Goal: Task Accomplishment & Management: Use online tool/utility

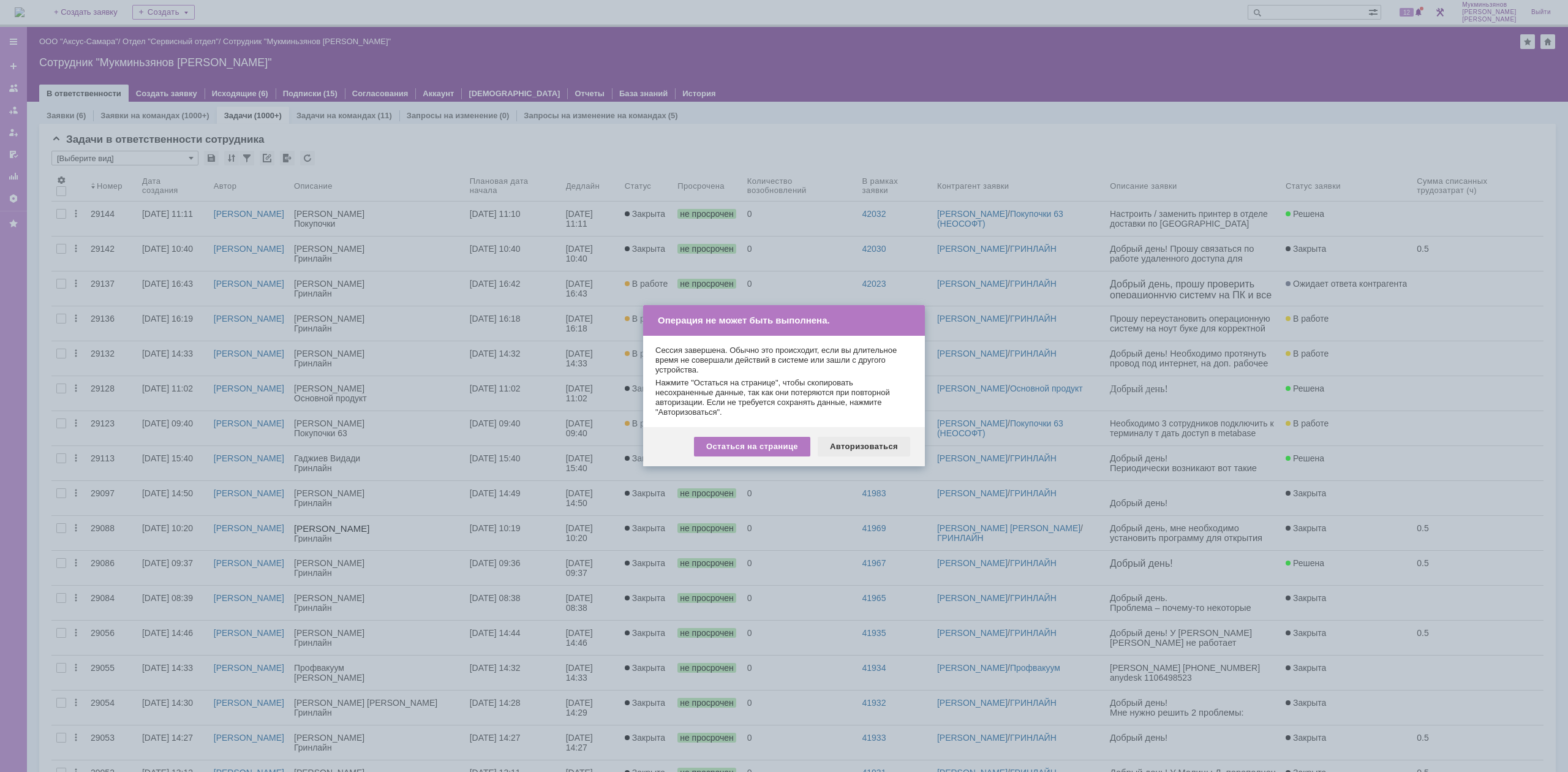
click at [838, 444] on div "Авторизоваться" at bounding box center [864, 446] width 92 height 20
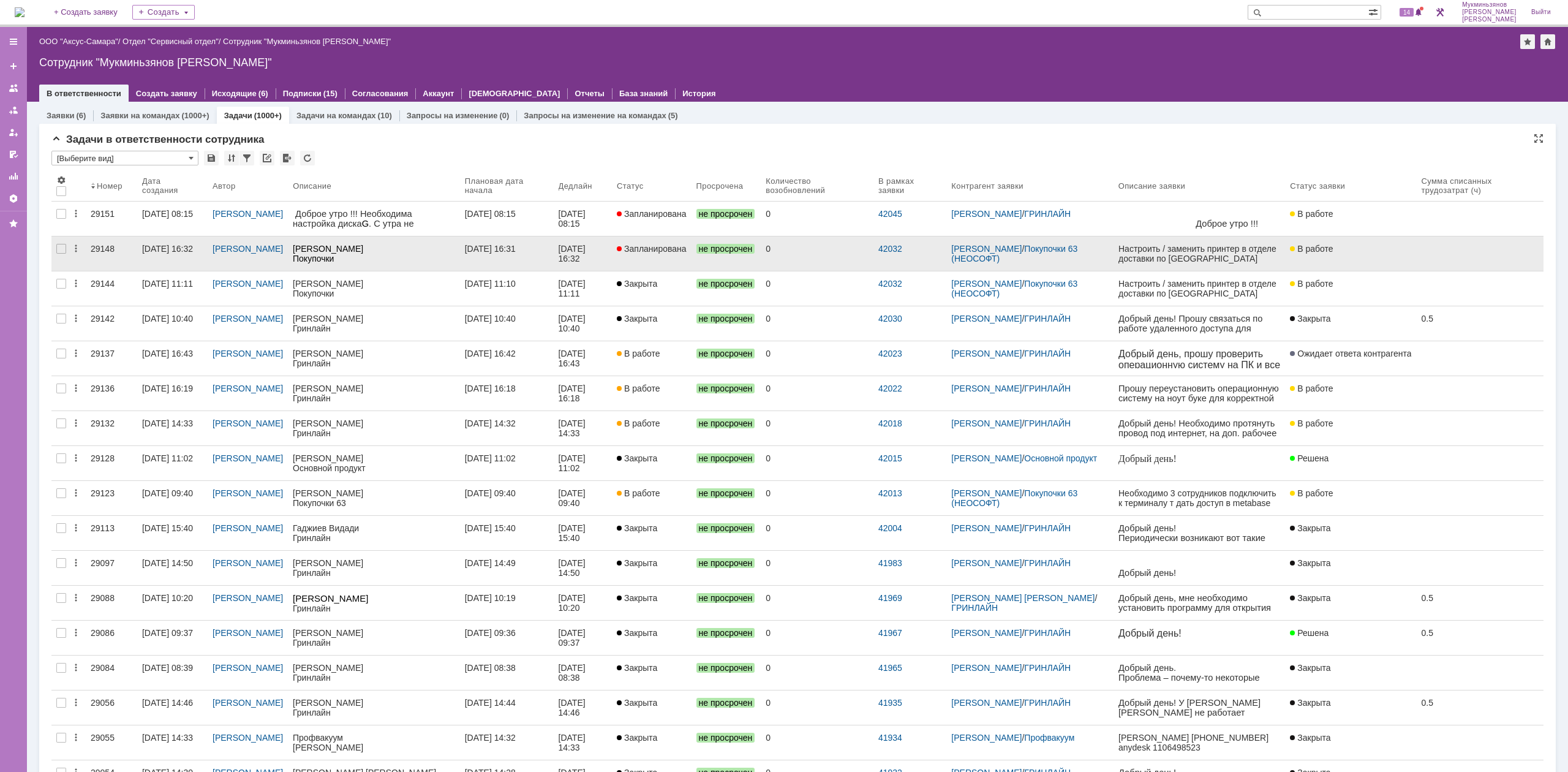
click at [612, 258] on link "[DATE] 16:32" at bounding box center [582, 254] width 59 height 34
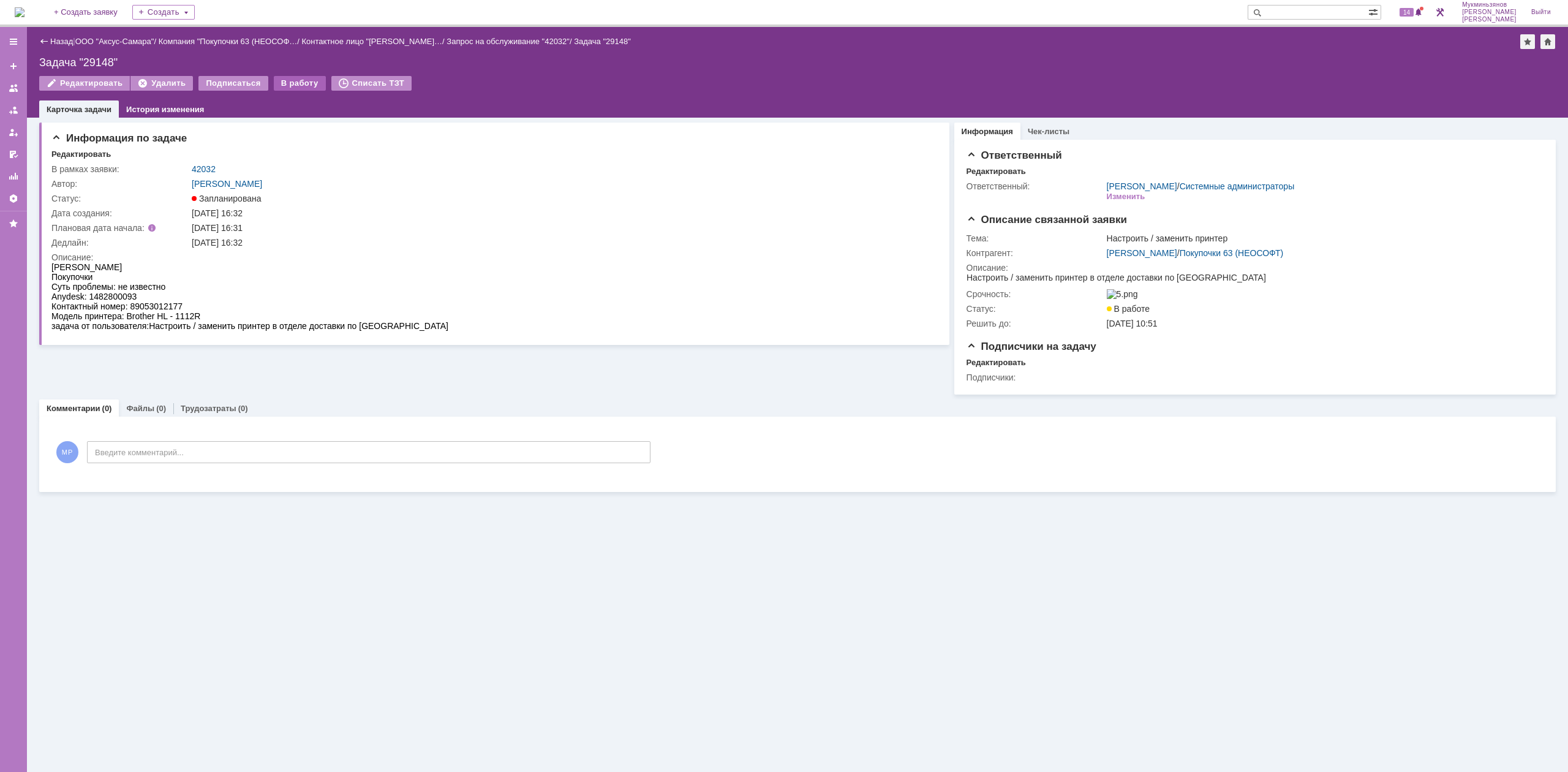
click at [291, 86] on div "В работу" at bounding box center [299, 84] width 52 height 15
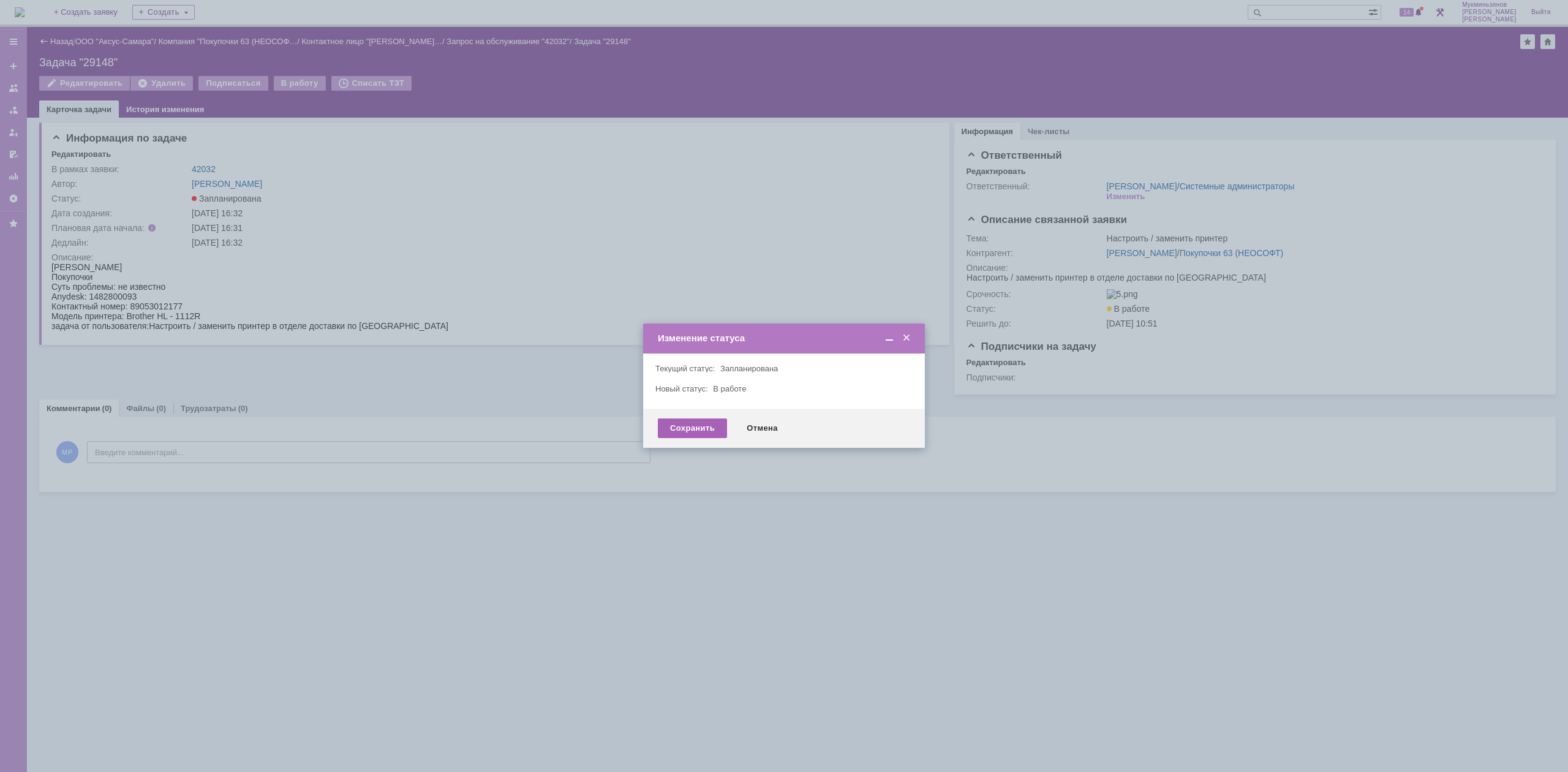
click at [680, 426] on div "Сохранить" at bounding box center [692, 427] width 69 height 20
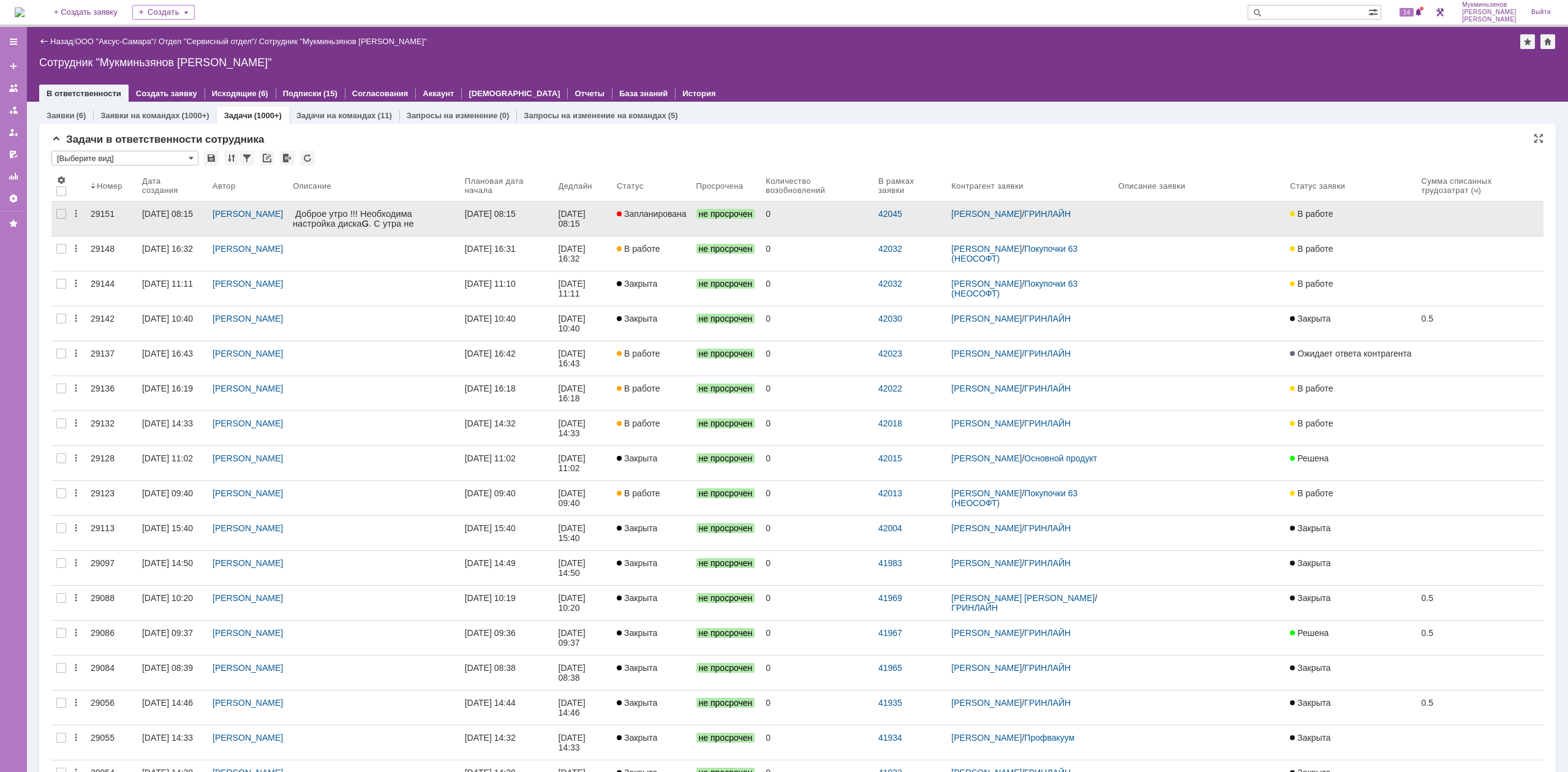
click at [505, 214] on div "30.09.2025 08:15" at bounding box center [489, 214] width 51 height 10
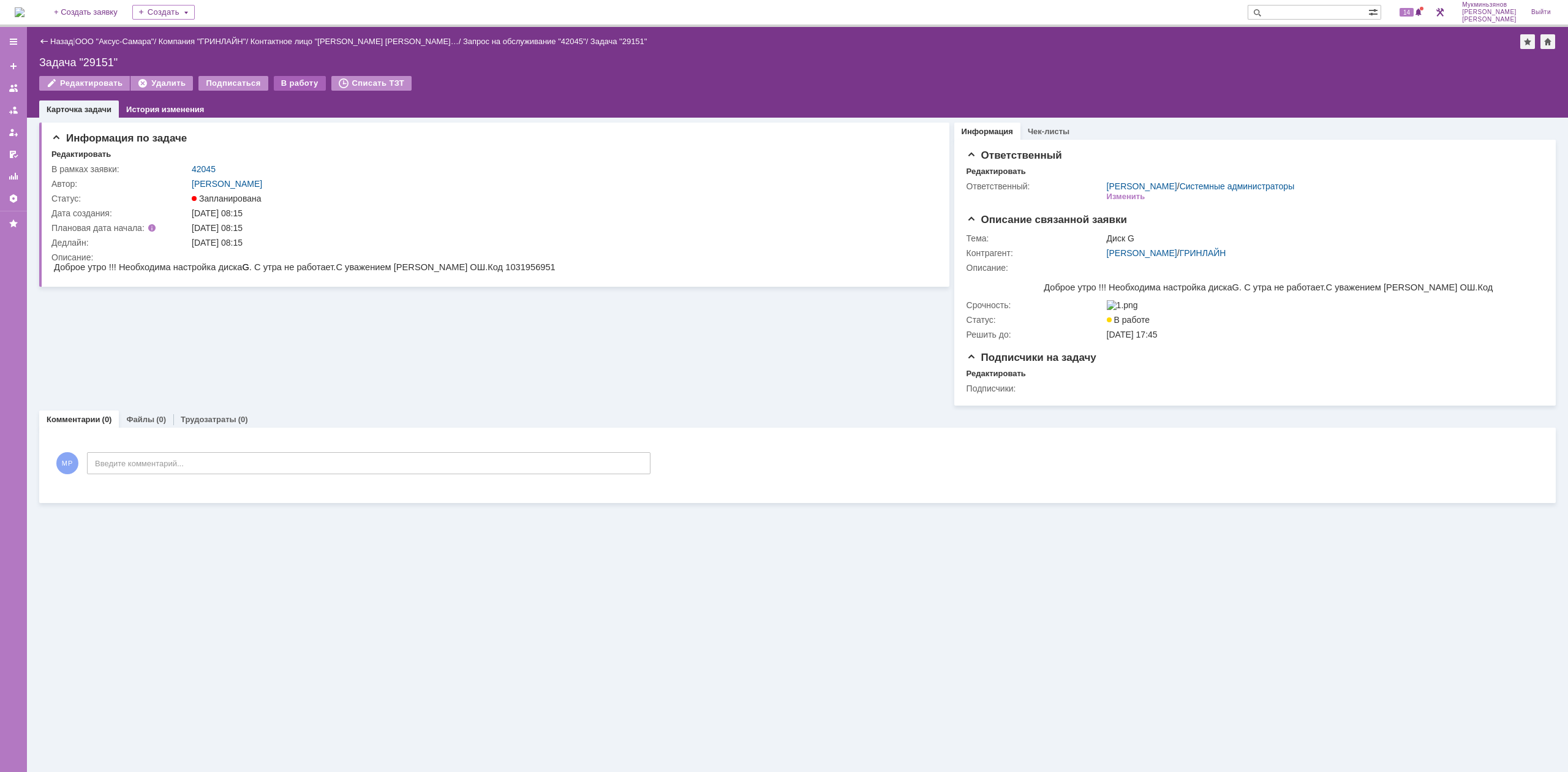
click at [300, 77] on div "В работу" at bounding box center [299, 84] width 52 height 15
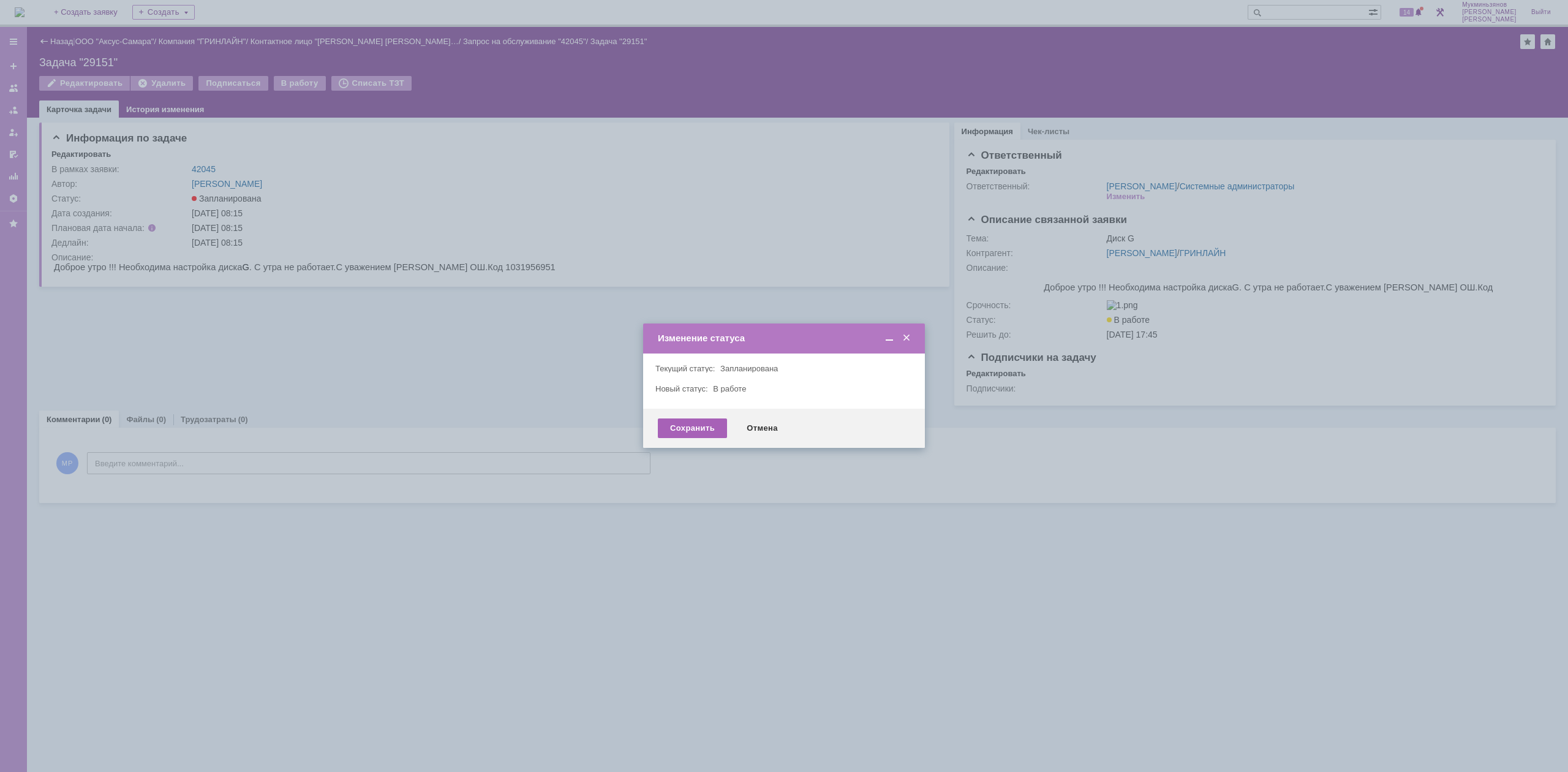
click at [686, 438] on div "Сохранить" at bounding box center [692, 427] width 69 height 20
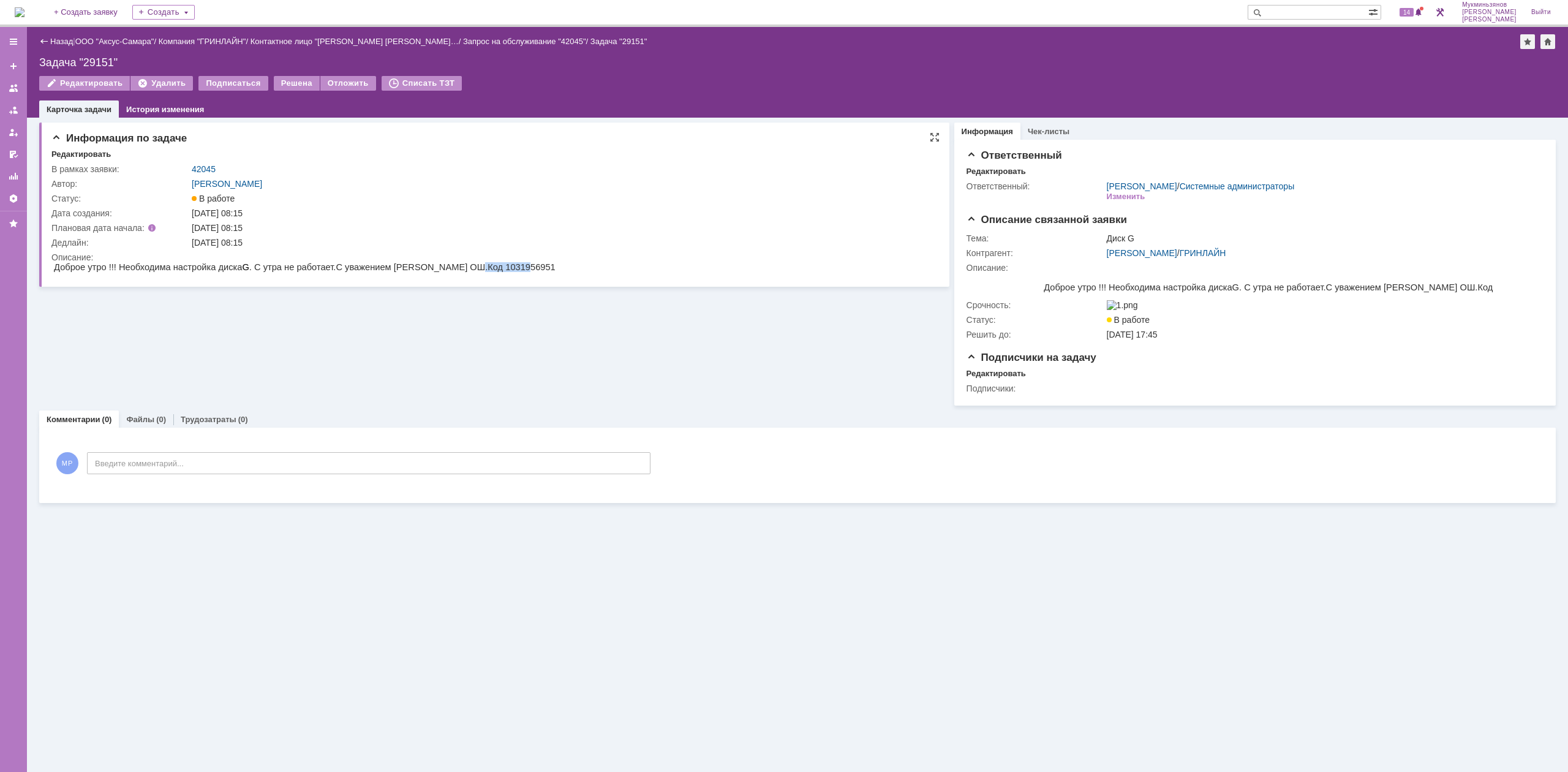
drag, startPoint x: 432, startPoint y: 265, endPoint x: 485, endPoint y: 268, distance: 53.1
click at [485, 268] on html "Доброе утро !!! Необходима настройка диска G . С утра не работает.С уважением З…" at bounding box center [490, 268] width 878 height 11
copy span "1031956951"
click at [1123, 249] on link "Захарова Оксана" at bounding box center [1142, 253] width 70 height 10
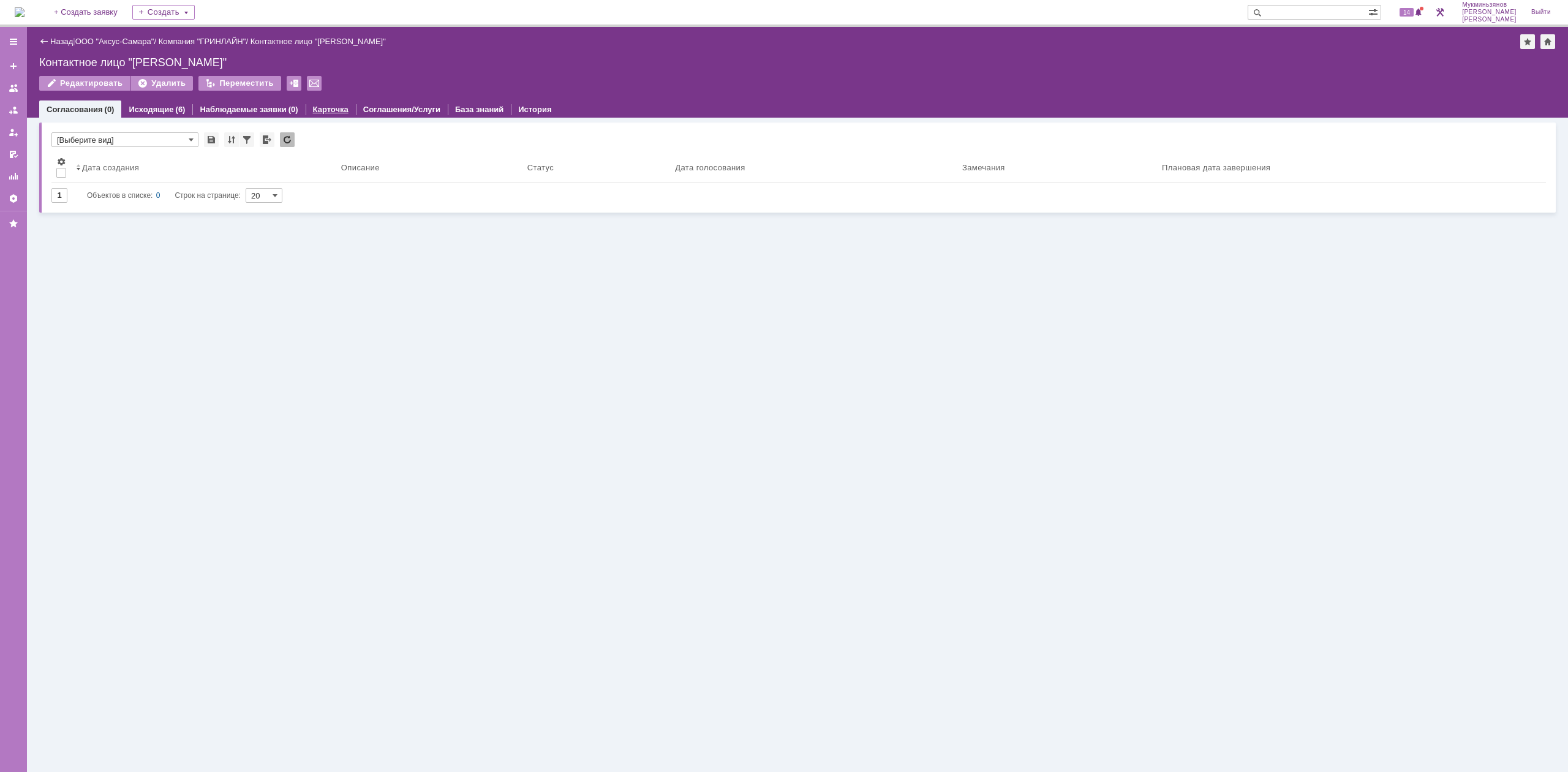
click at [313, 108] on link "Карточка" at bounding box center [330, 109] width 36 height 9
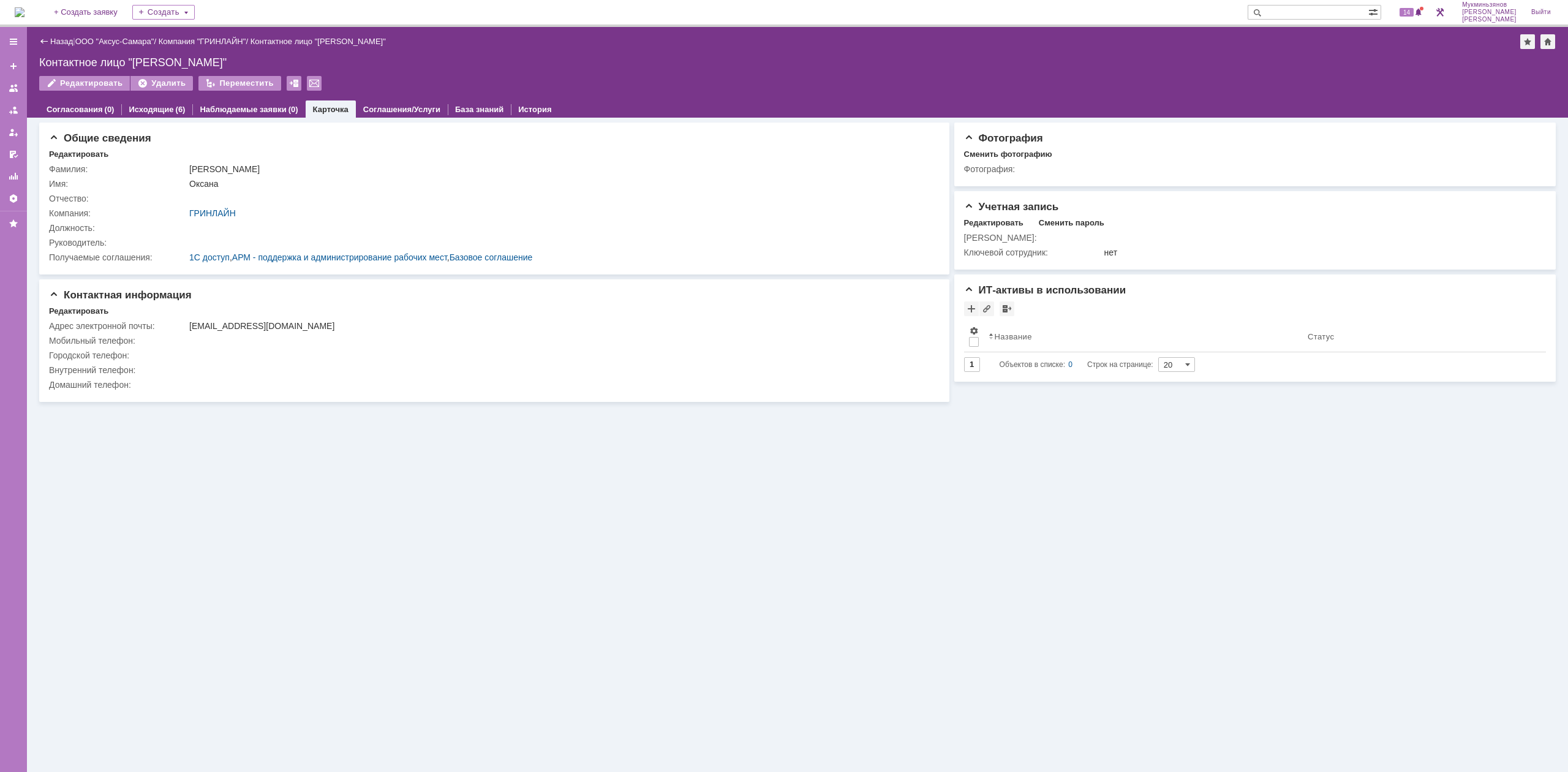
drag, startPoint x: 37, startPoint y: 32, endPoint x: 47, endPoint y: 38, distance: 11.7
click at [47, 38] on div "Назад | ООО "Аксус-Самара" / Компания "ГРИНЛАЙН" / Контактное лицо "Захарова Ок…" at bounding box center [797, 72] width 1541 height 90
click at [47, 38] on div "Назад" at bounding box center [56, 42] width 34 height 9
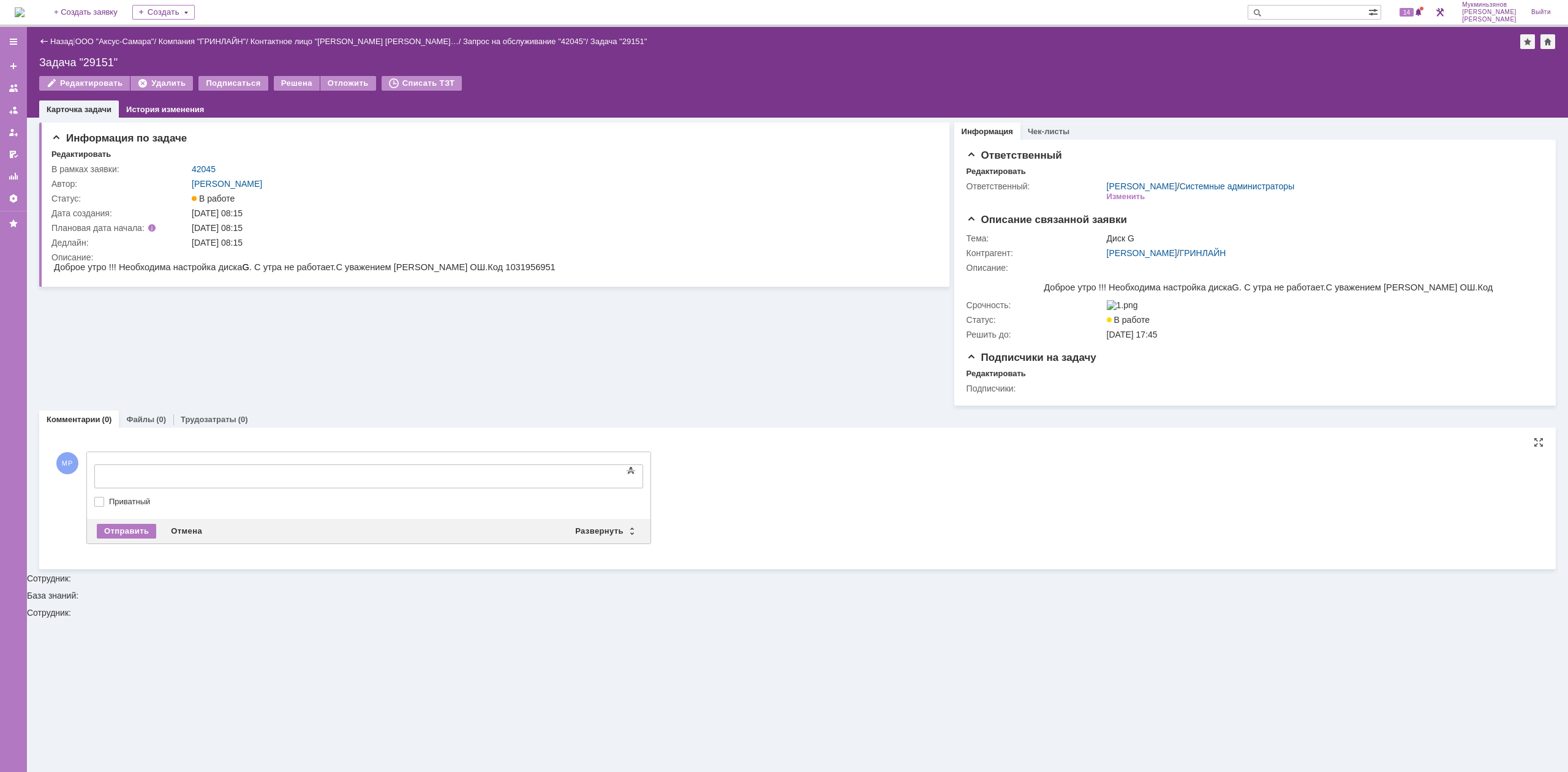
click at [310, 464] on div "Основные параметры Текст Жирный Курсив Подчеркнутый Зачеркнутый Нижний индекс В…" at bounding box center [369, 485] width 549 height 59
click at [286, 469] on iframe at bounding box center [194, 475] width 184 height 21
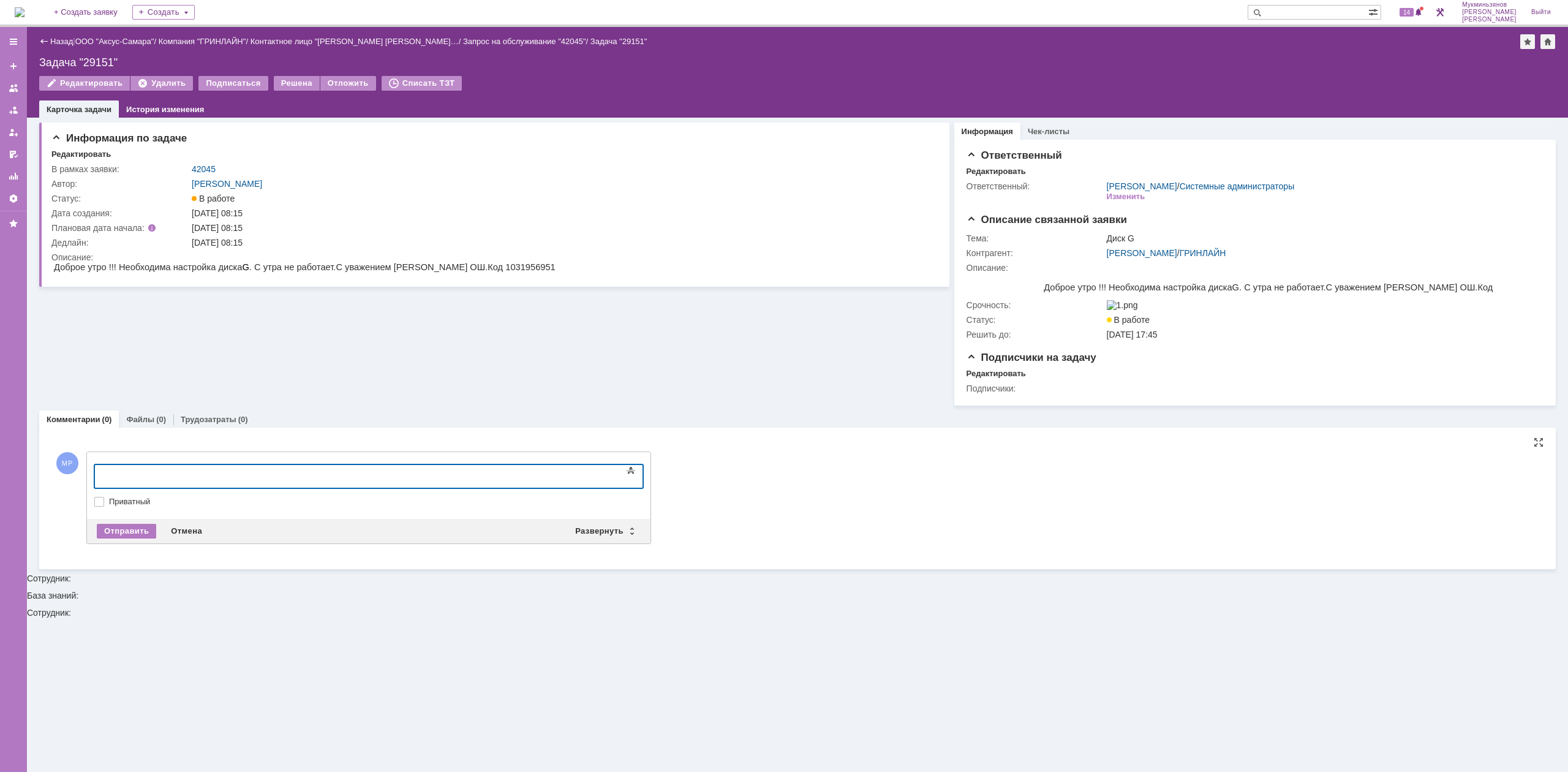
click at [286, 467] on body at bounding box center [194, 475] width 184 height 21
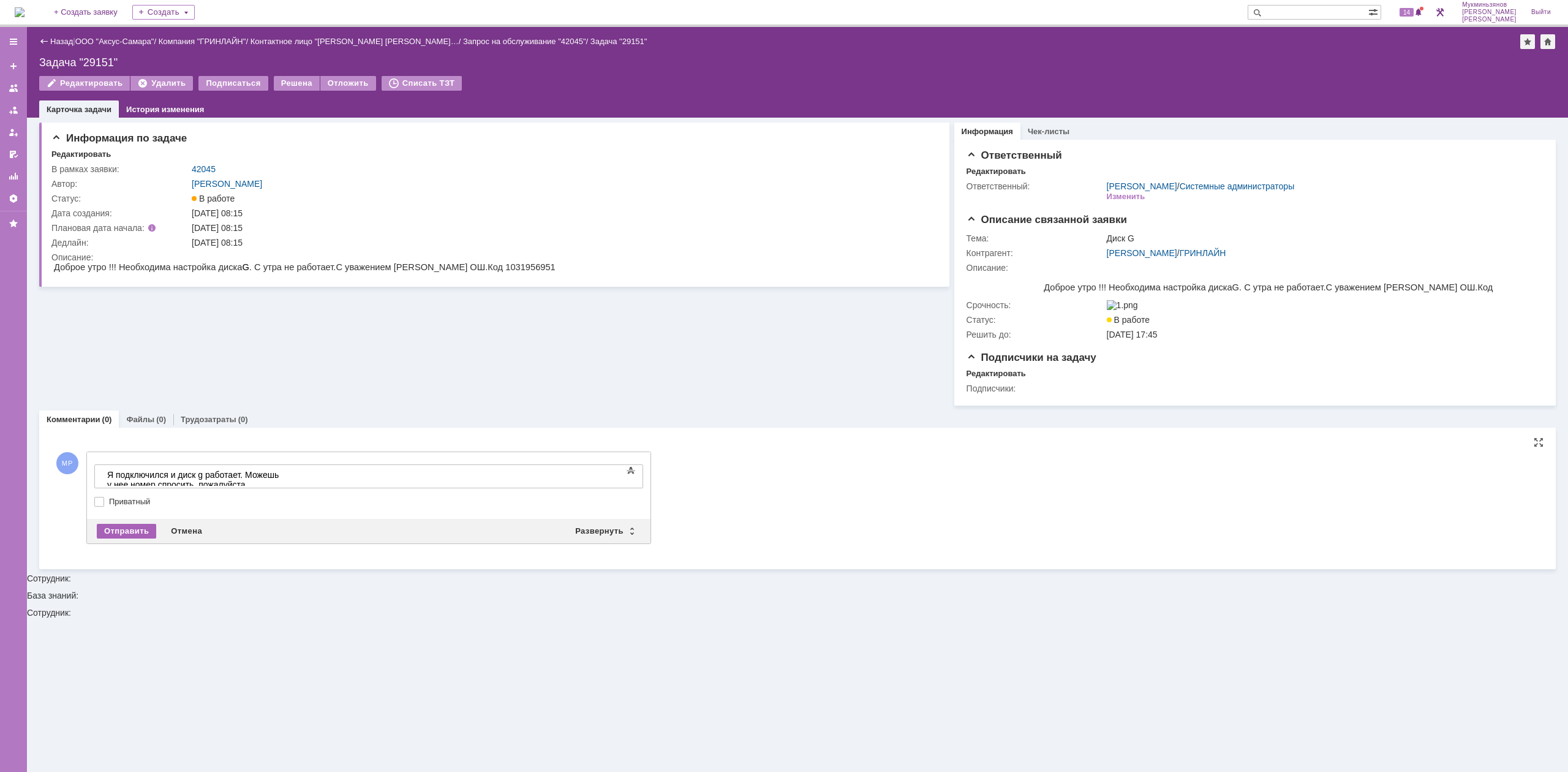
click at [123, 531] on div "Отправить" at bounding box center [127, 531] width 59 height 15
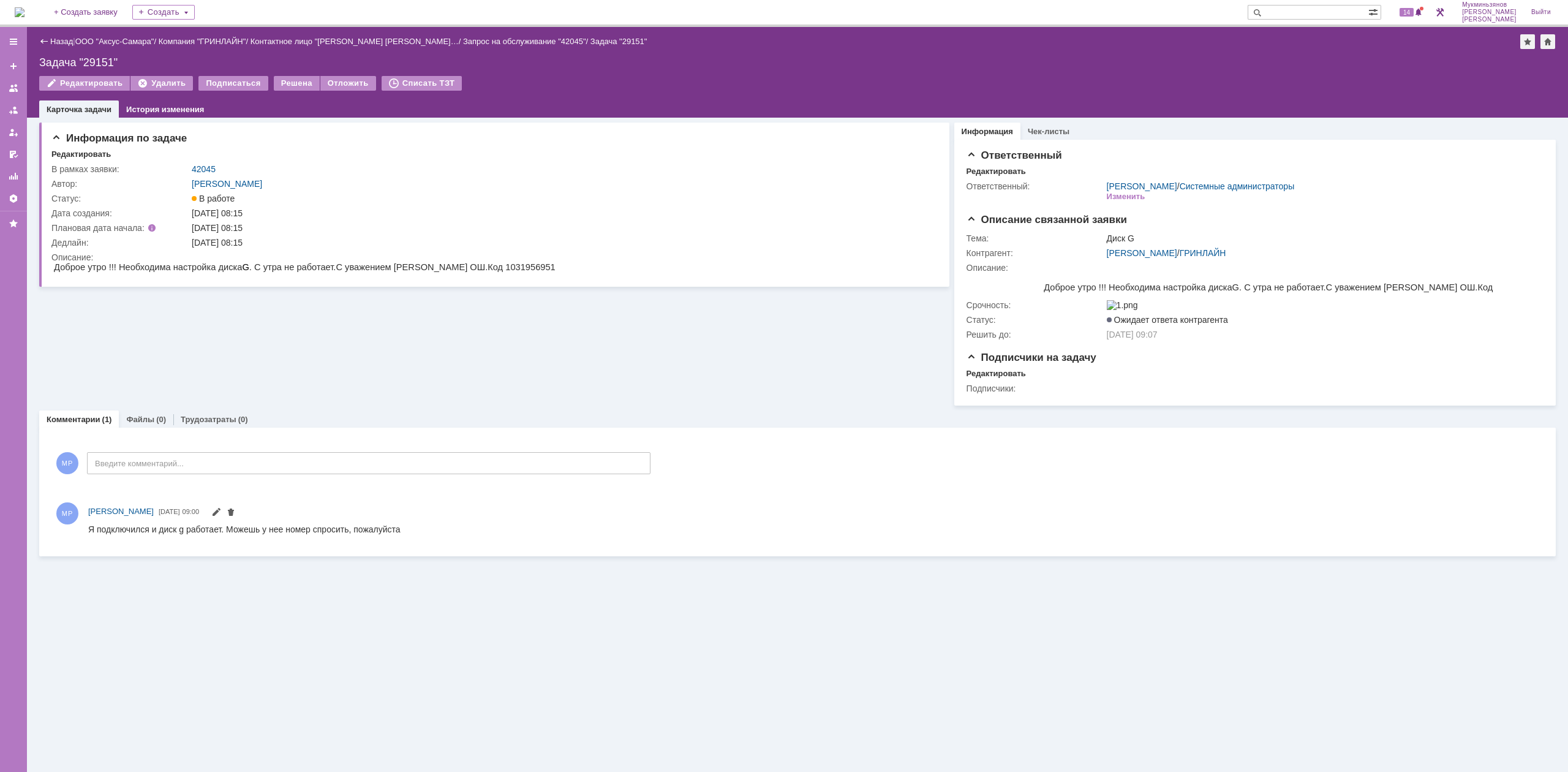
click at [24, 11] on img at bounding box center [20, 12] width 10 height 10
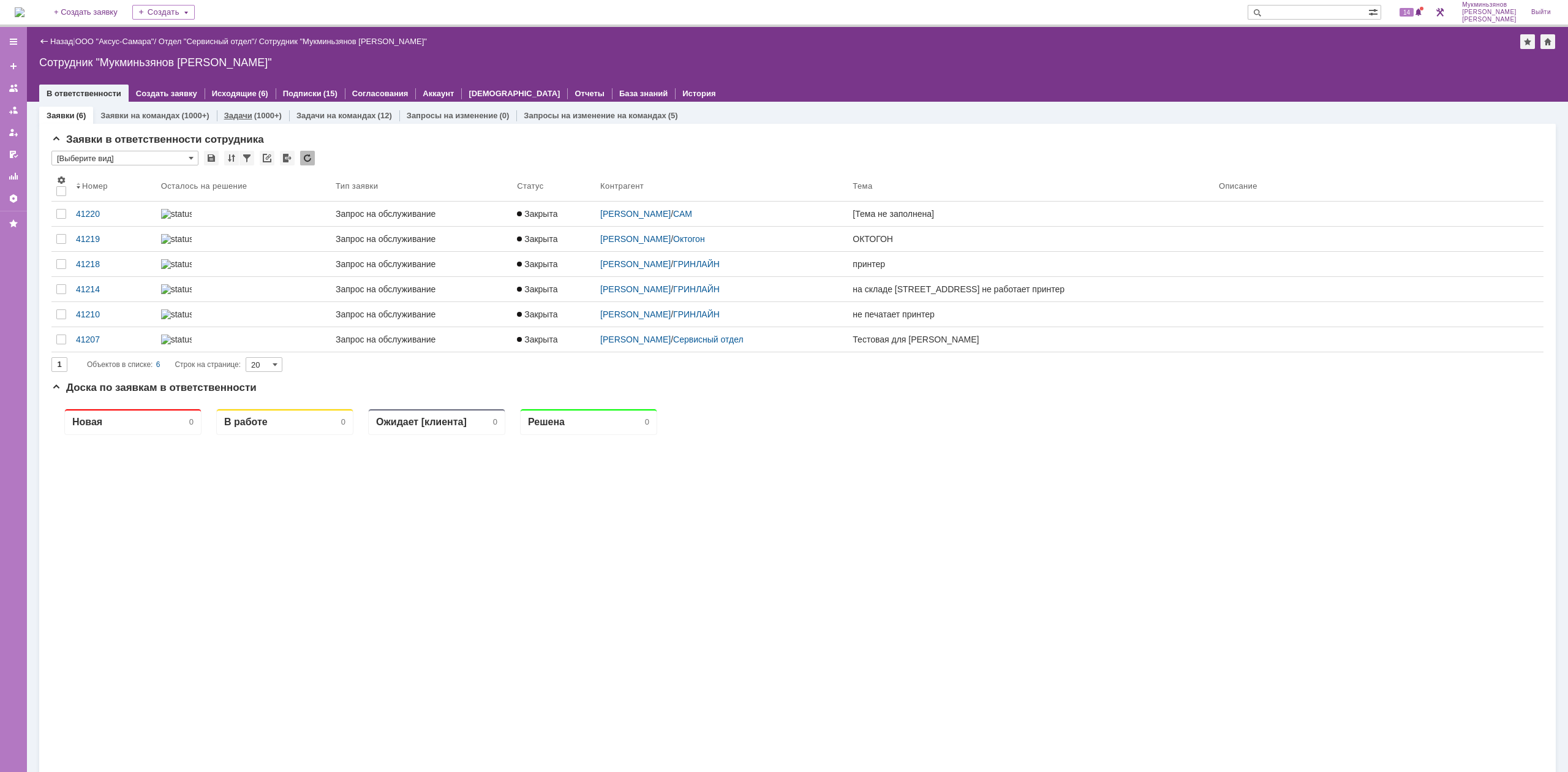
click at [264, 111] on div "(1000+)" at bounding box center [268, 115] width 28 height 9
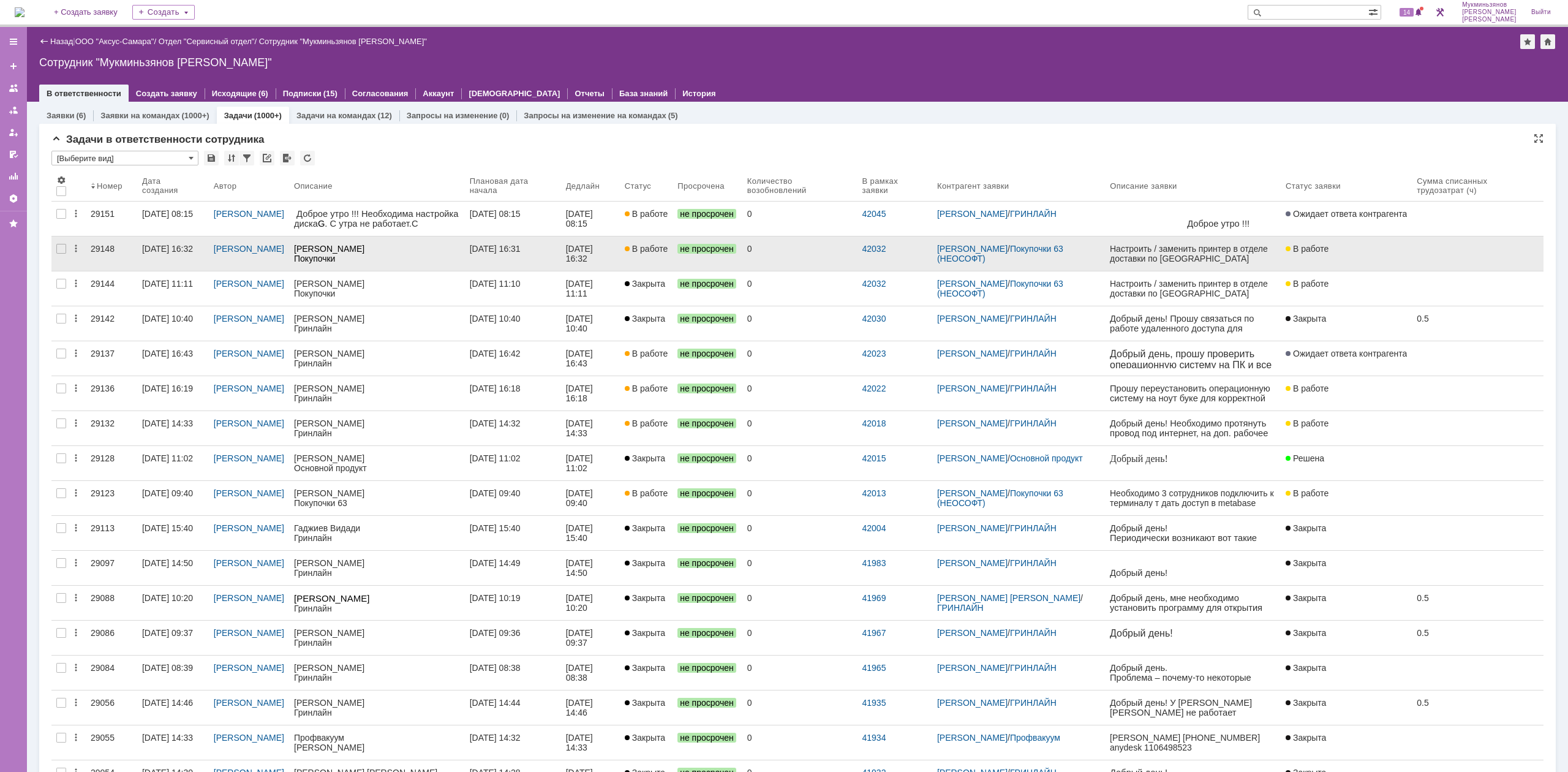
click at [547, 266] on link "29.09.2025 16:31" at bounding box center [512, 254] width 96 height 34
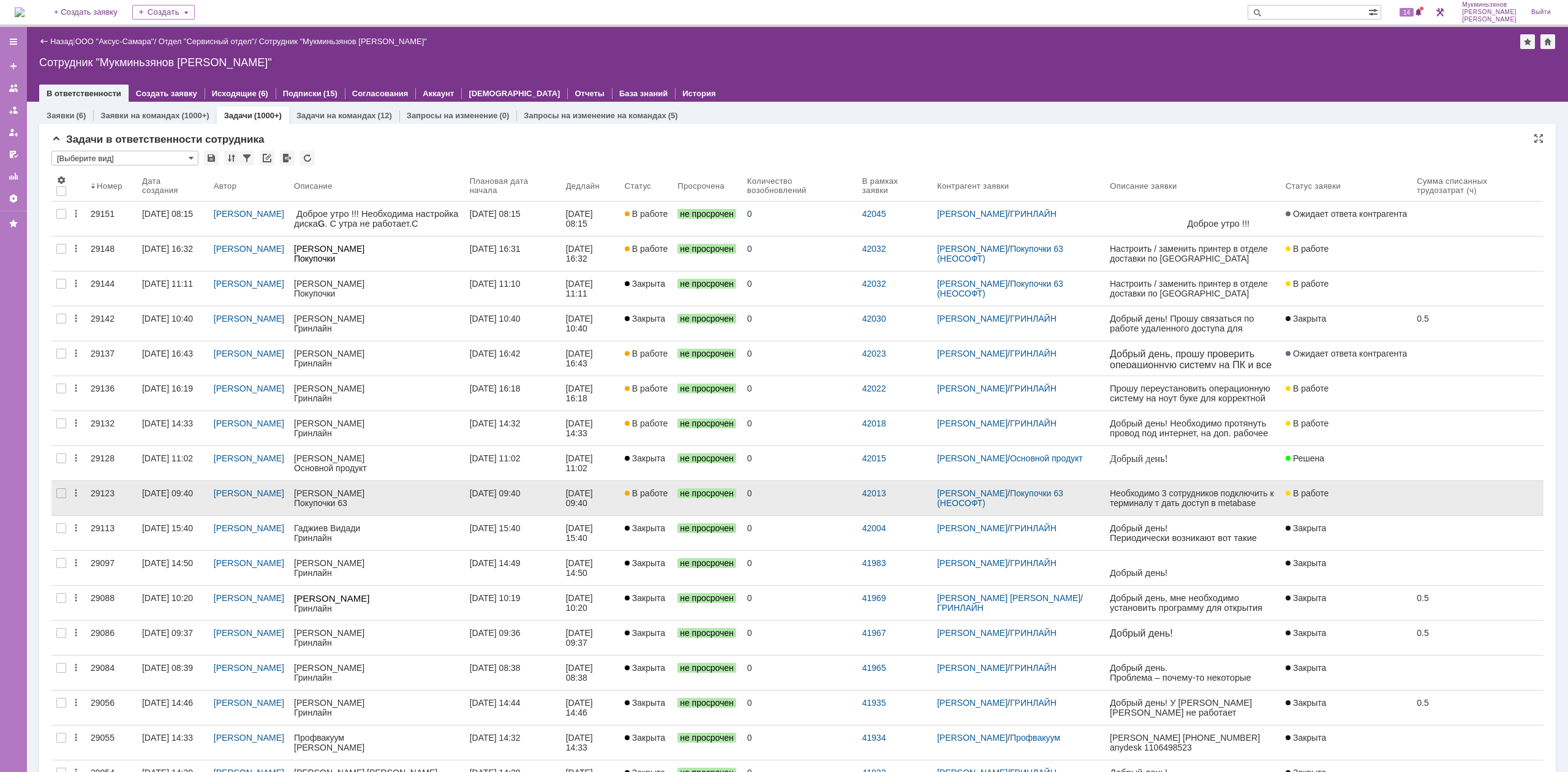
click at [544, 508] on link "[DATE] 09:40" at bounding box center [512, 498] width 96 height 34
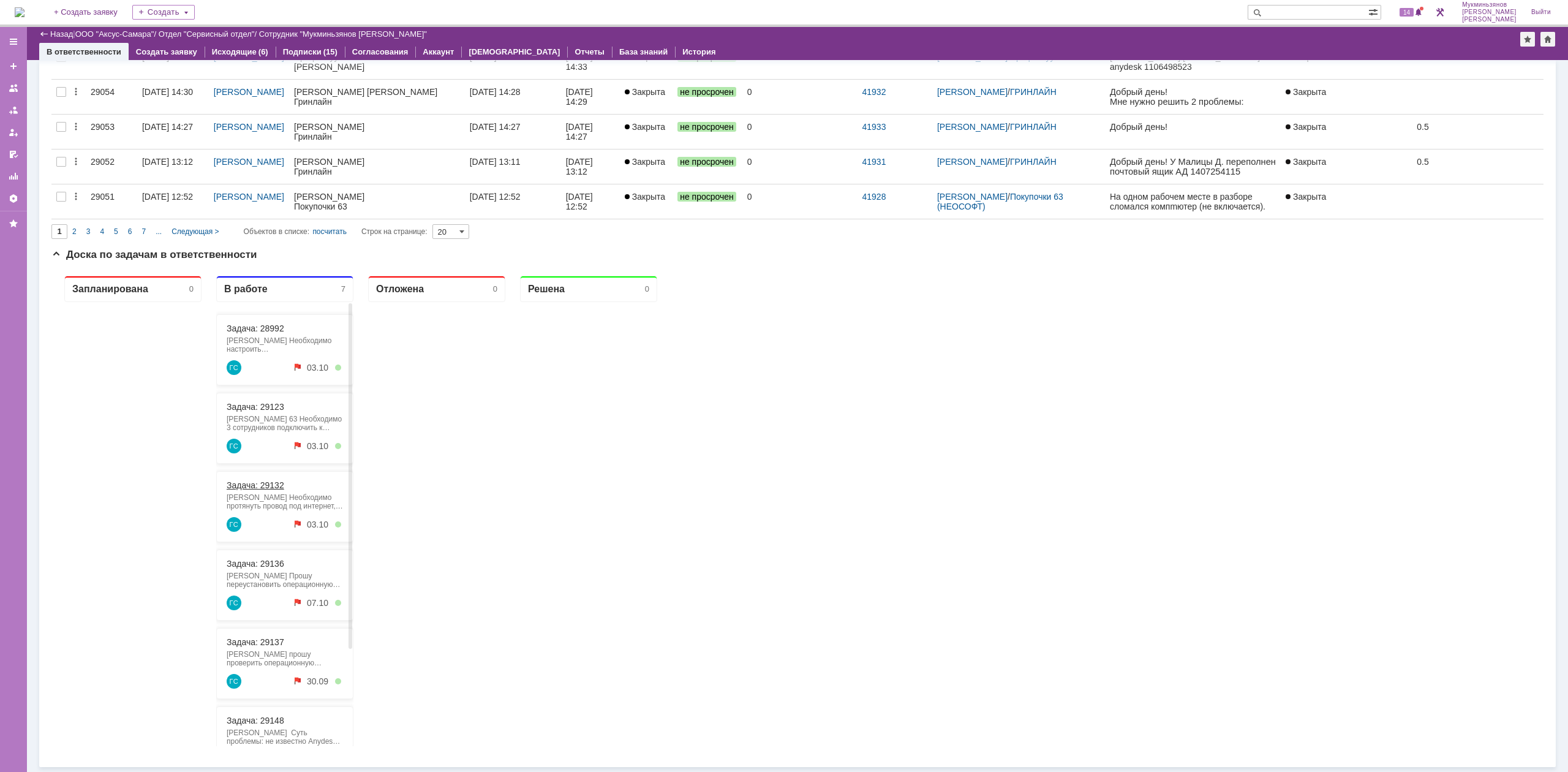
click at [251, 489] on link "Задача: 29132" at bounding box center [255, 485] width 57 height 10
click at [253, 328] on link "Задача: 28992" at bounding box center [255, 328] width 57 height 10
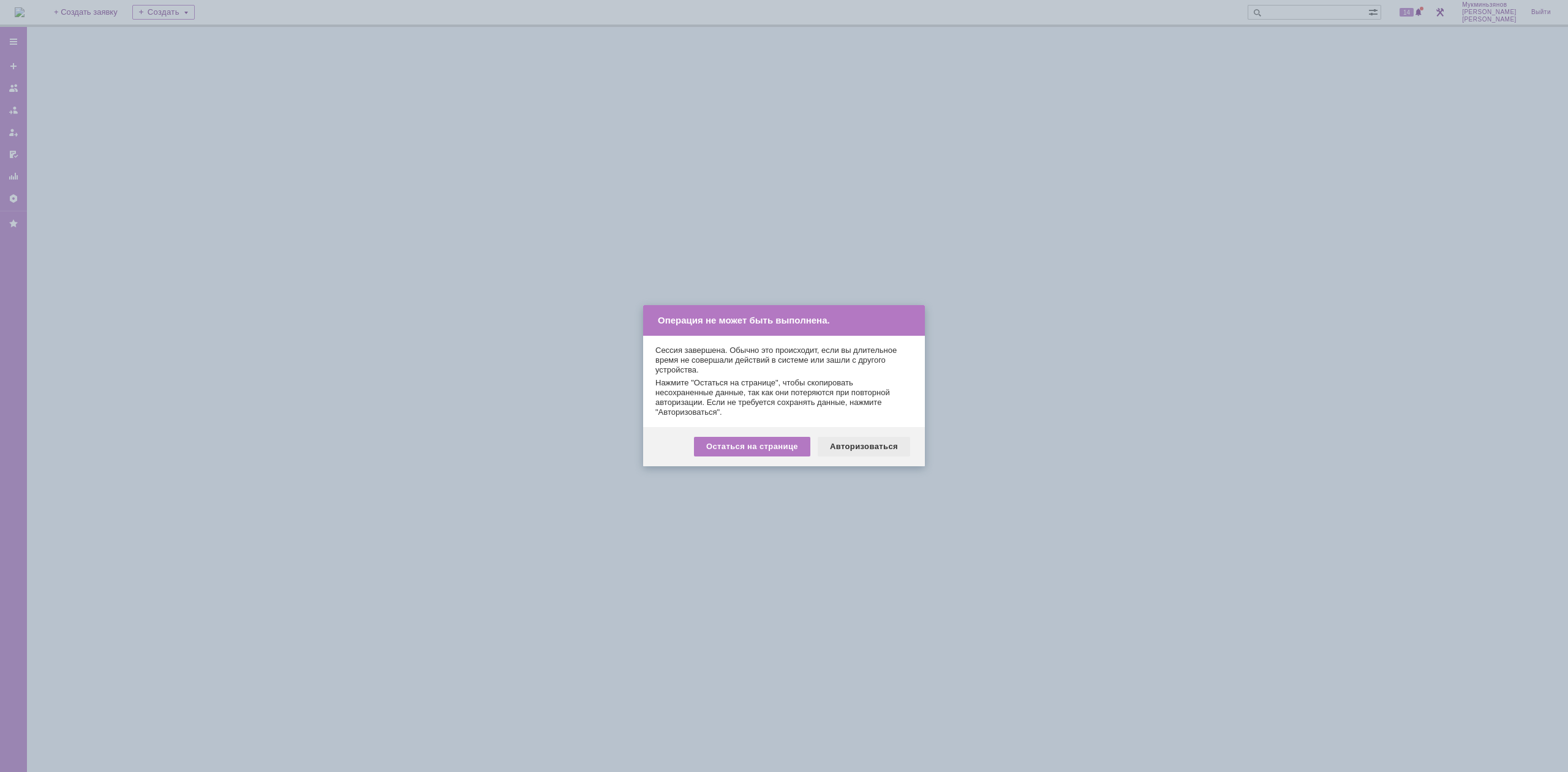
click at [873, 454] on div "Авторизоваться" at bounding box center [864, 446] width 92 height 20
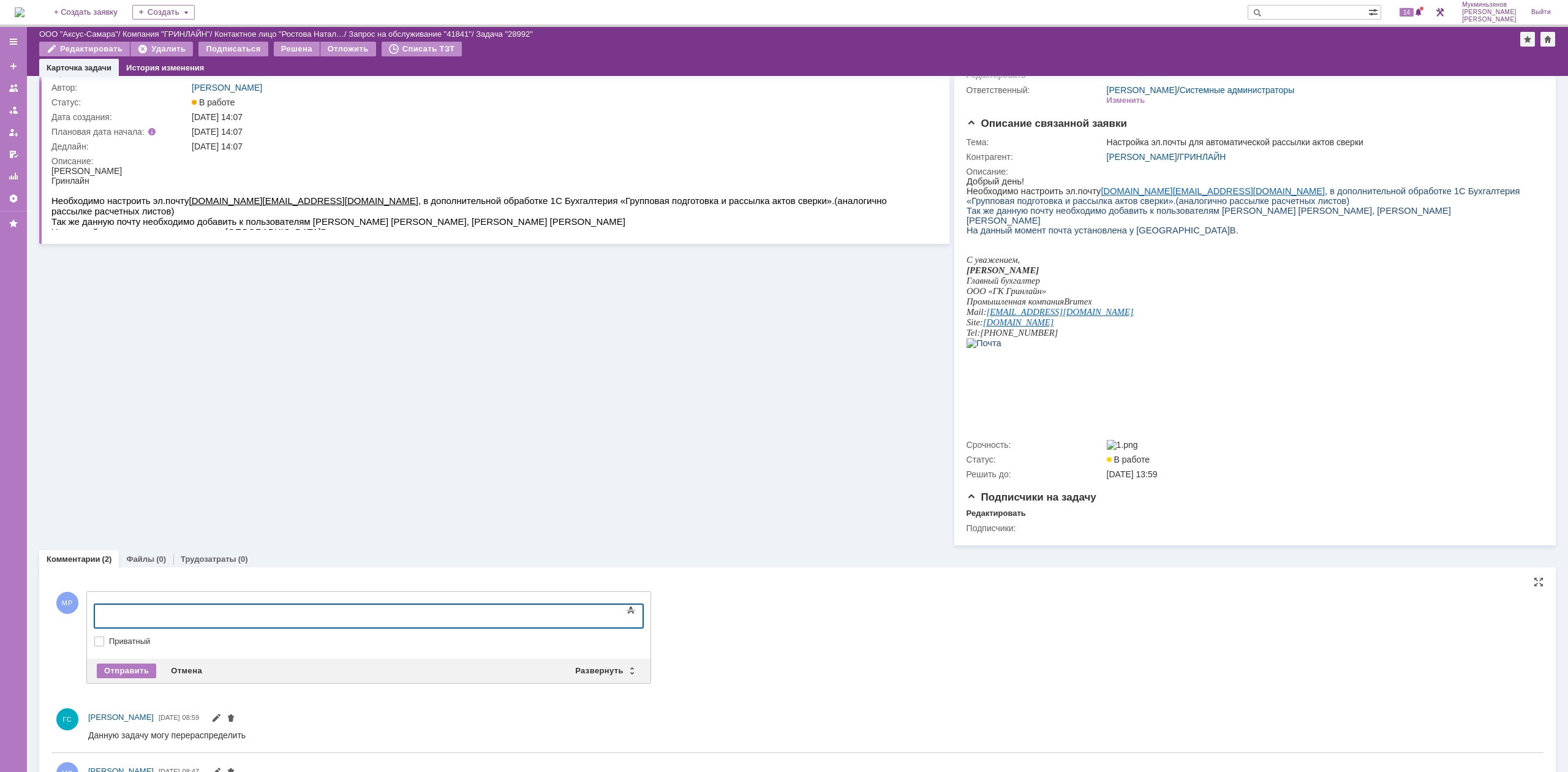
click at [286, 605] on body at bounding box center [194, 615] width 184 height 21
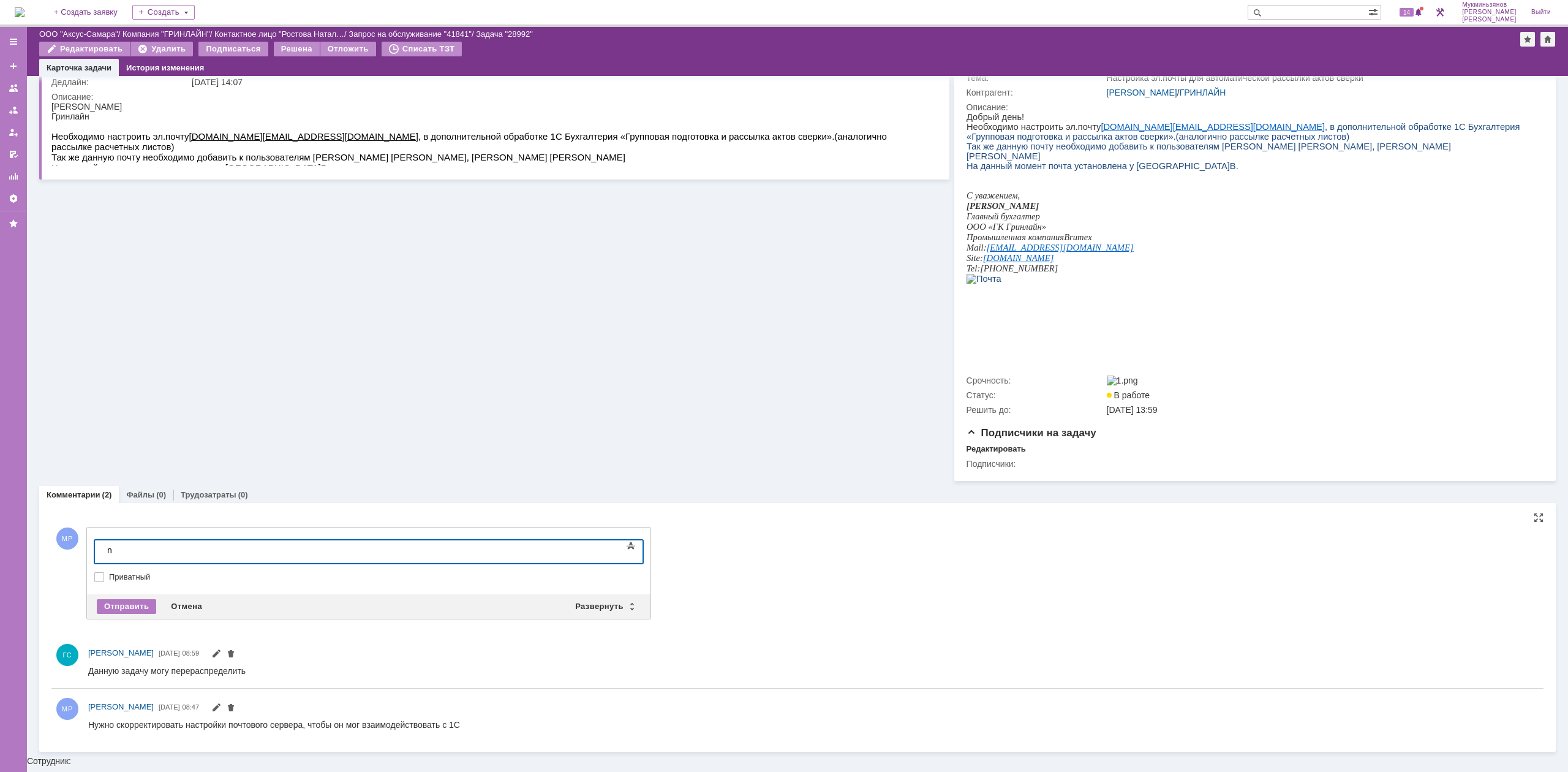
scroll to position [107, 0]
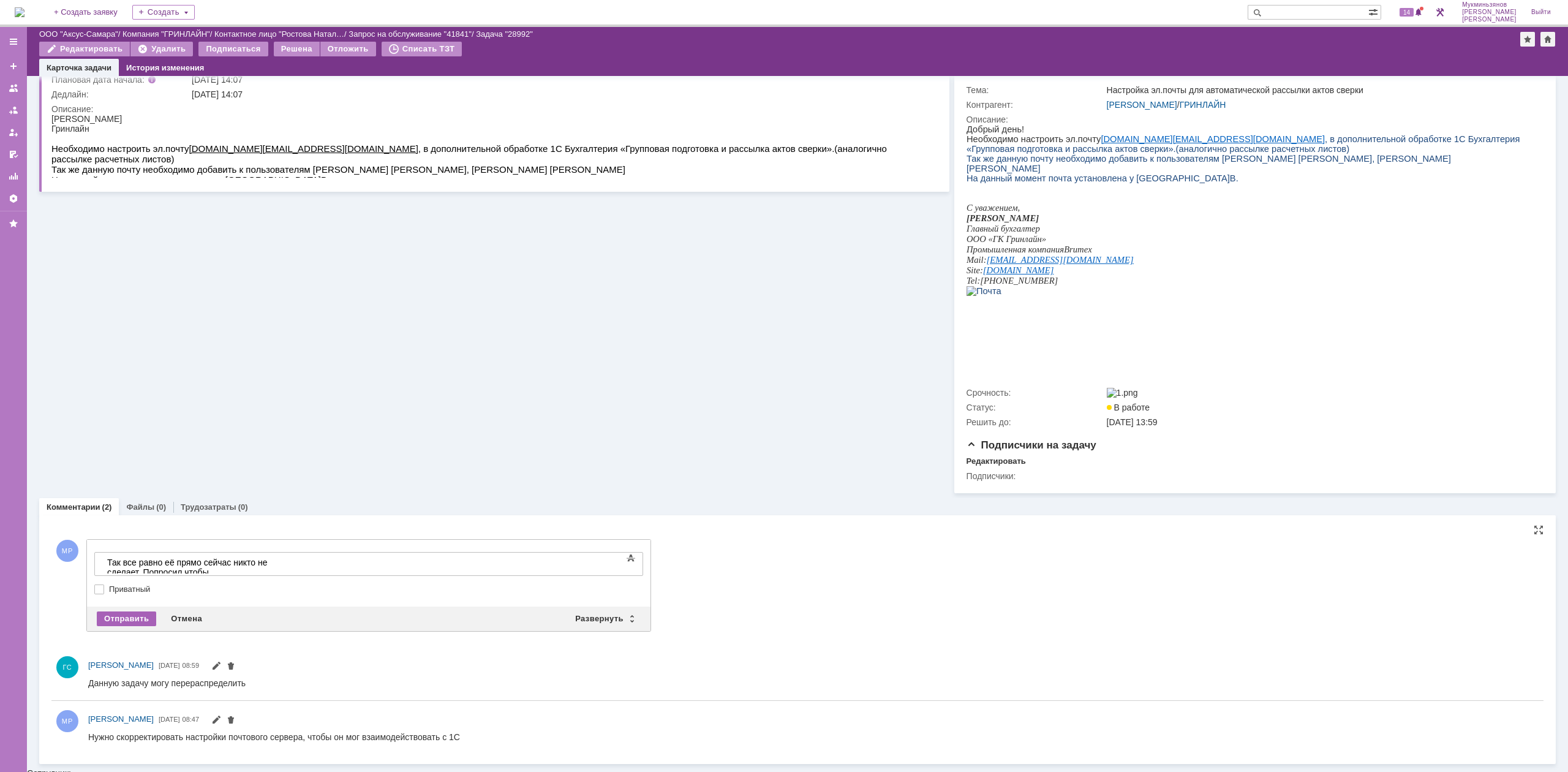
click at [108, 622] on div "Отправить" at bounding box center [127, 619] width 59 height 15
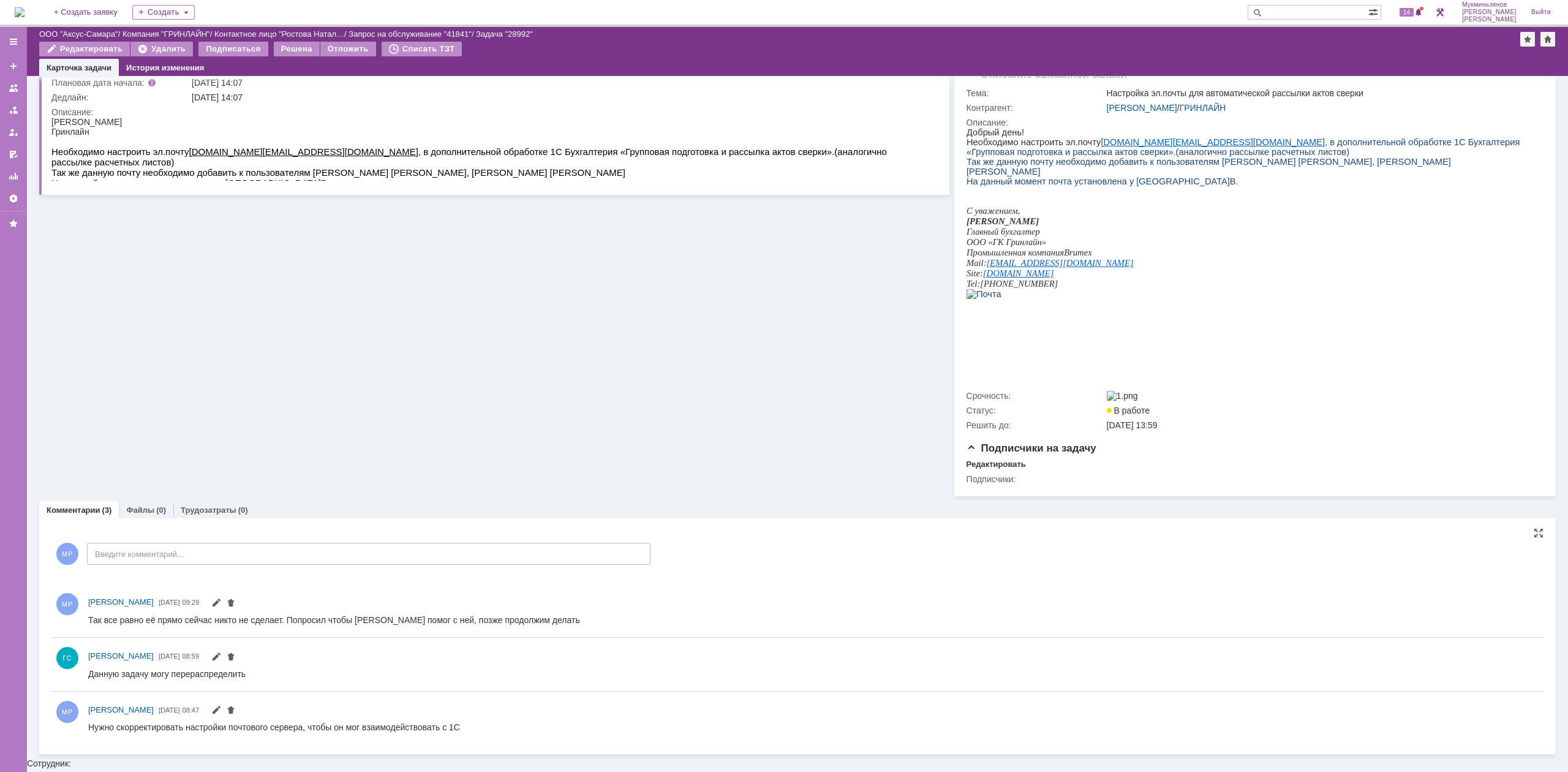
scroll to position [97, 0]
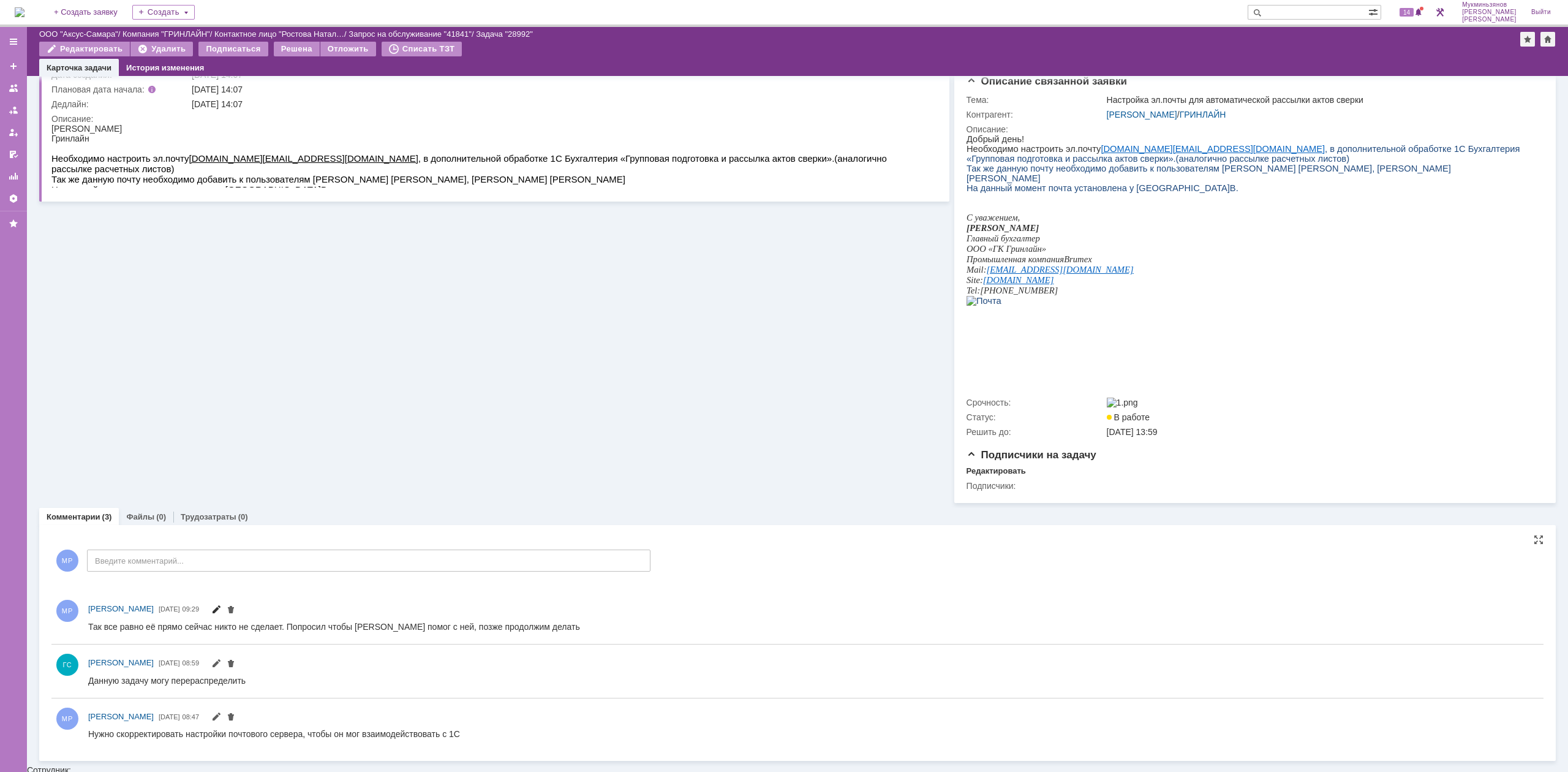
click at [221, 616] on span at bounding box center [216, 610] width 10 height 10
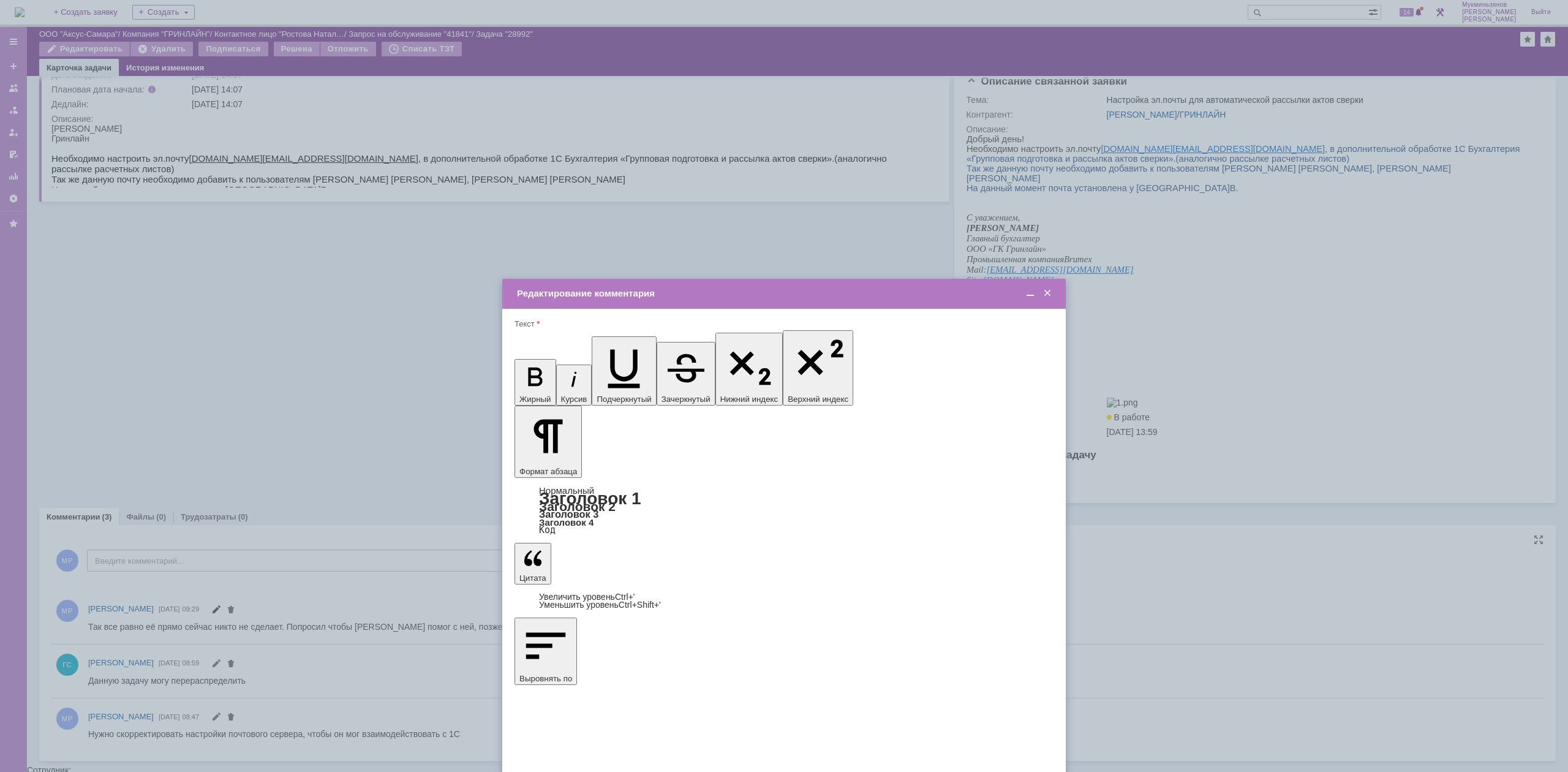
scroll to position [0, 0]
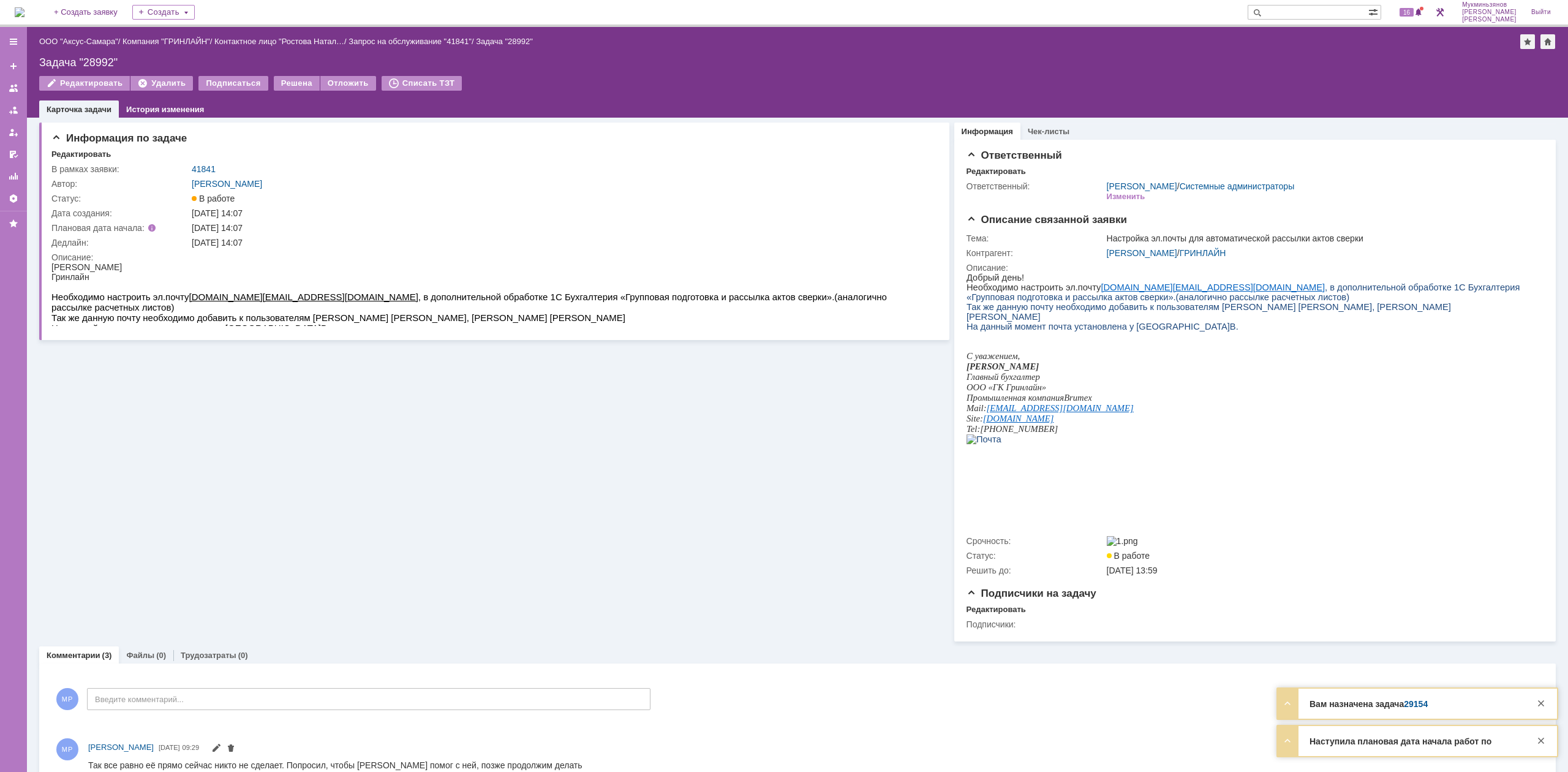
click at [24, 15] on img at bounding box center [20, 12] width 10 height 10
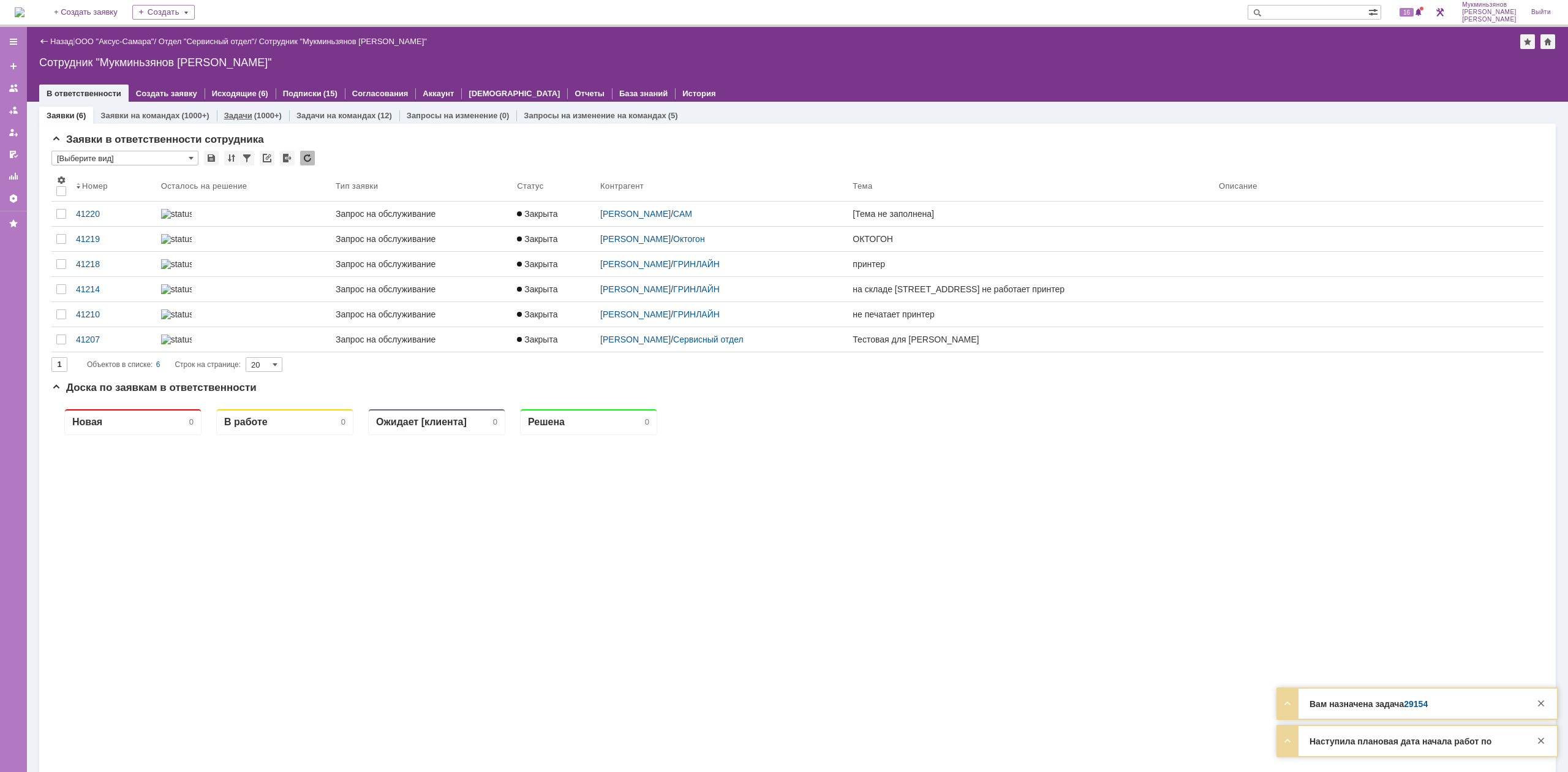
click at [243, 111] on link "Задачи" at bounding box center [238, 115] width 28 height 9
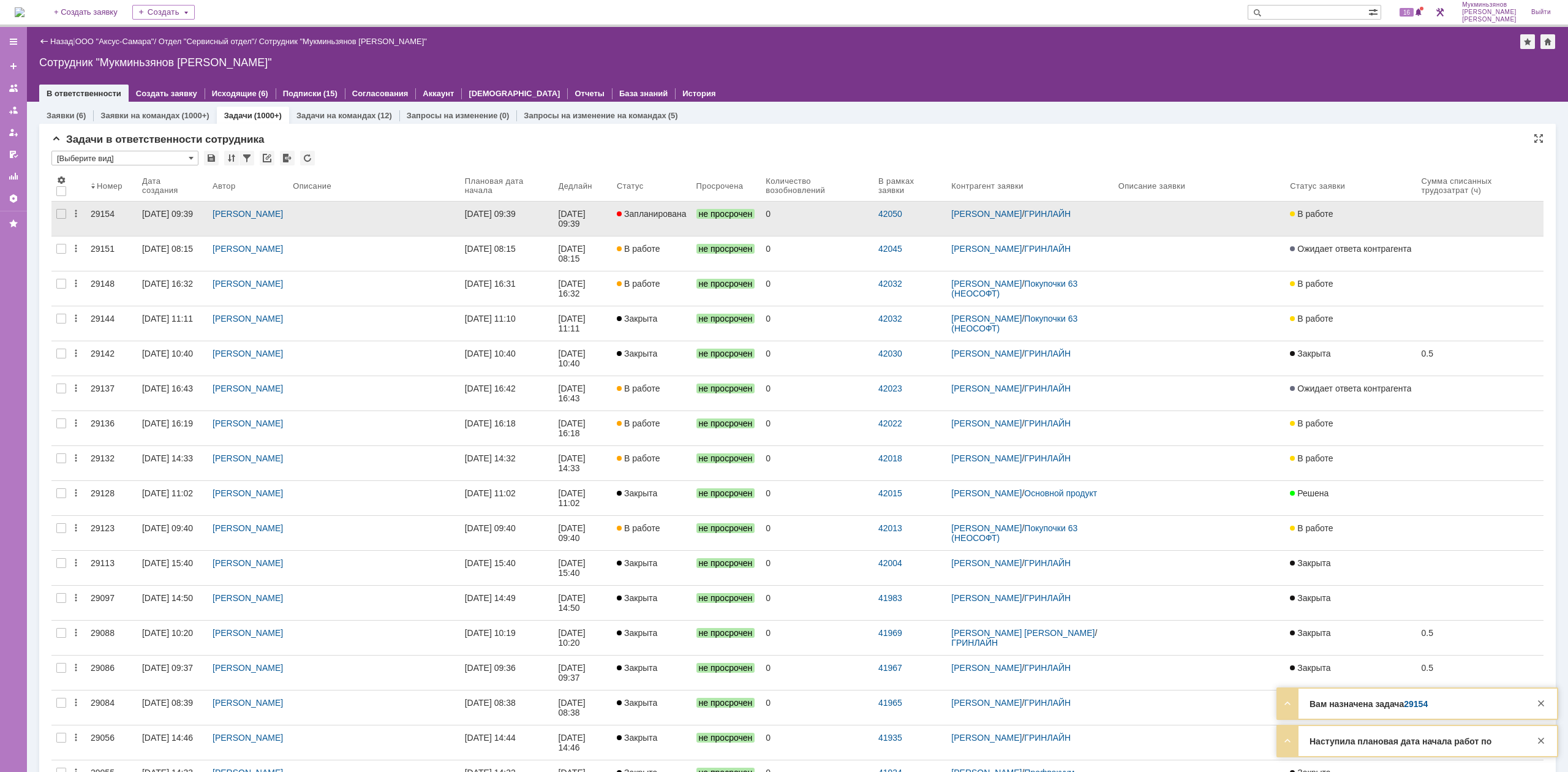
click at [553, 220] on link "[DATE] 09:39" at bounding box center [506, 218] width 94 height 34
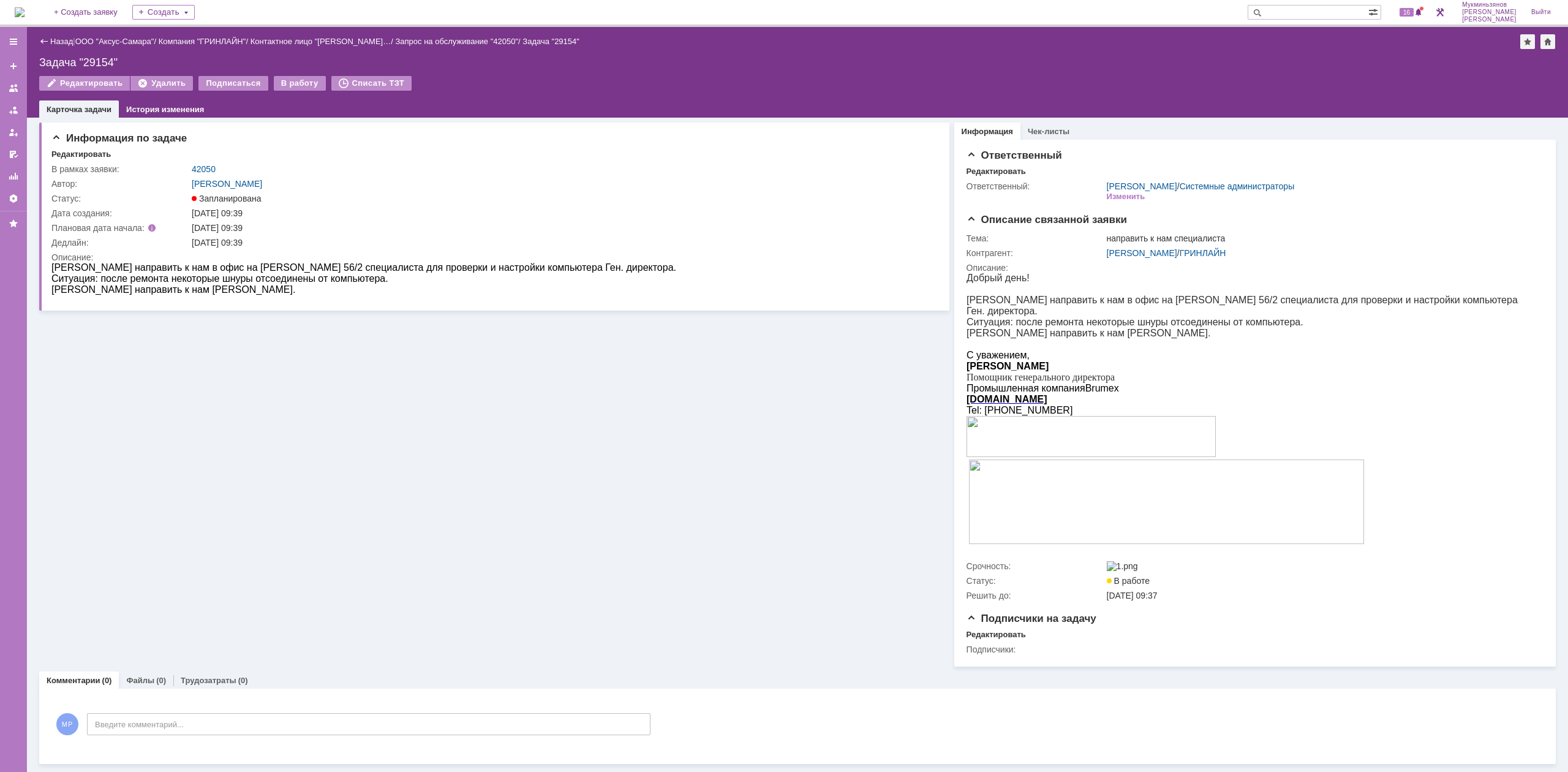
click at [288, 73] on div "Назад | ООО "Аксус-Самара" / Компания "ГРИНЛАЙН" / Контактное лицо "[PERSON_NAM…" at bounding box center [797, 72] width 1541 height 90
click at [289, 80] on div "В работу" at bounding box center [299, 84] width 52 height 15
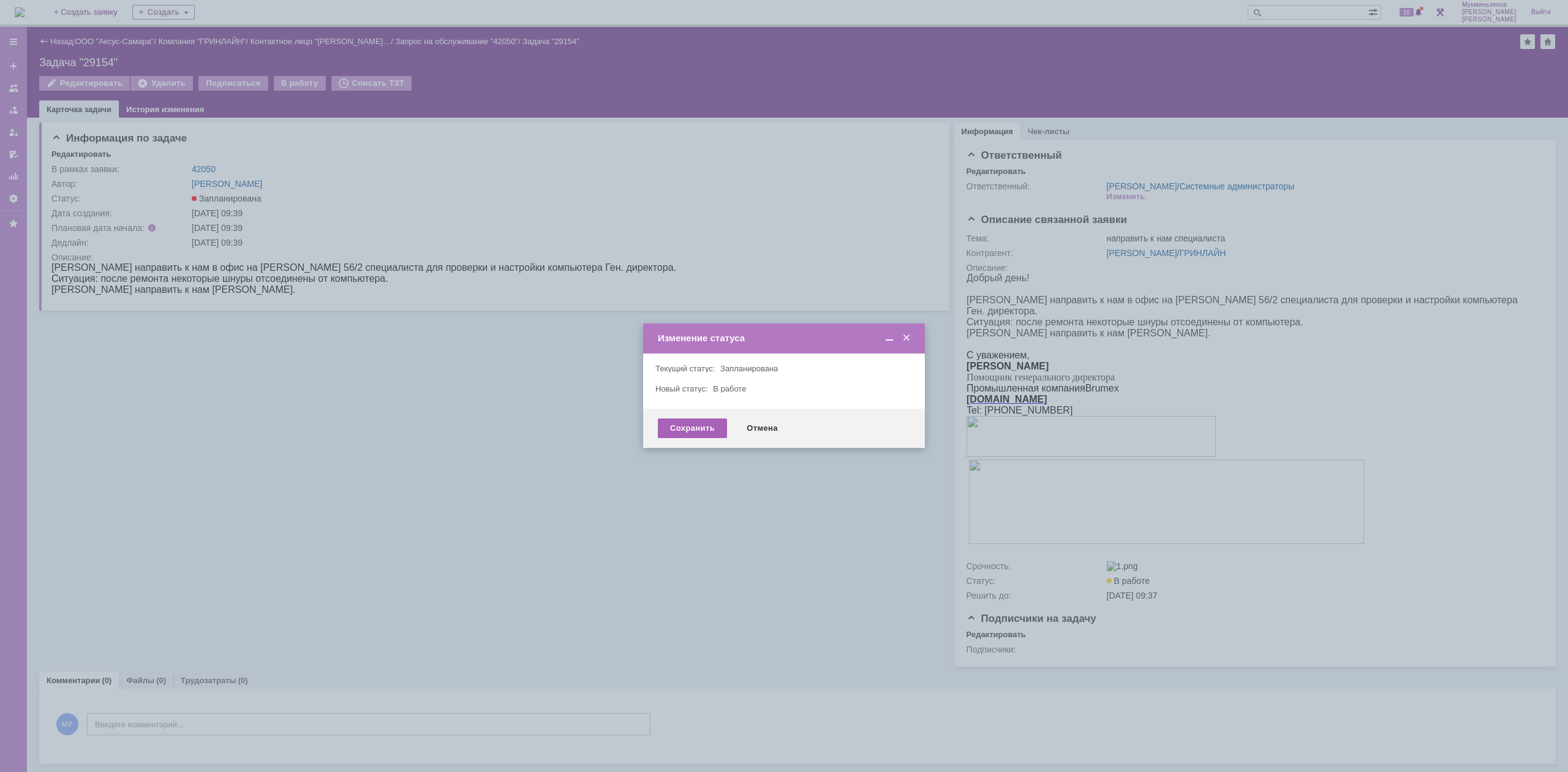
click at [699, 425] on div "Сохранить" at bounding box center [692, 427] width 69 height 20
